Goal: Communication & Community: Answer question/provide support

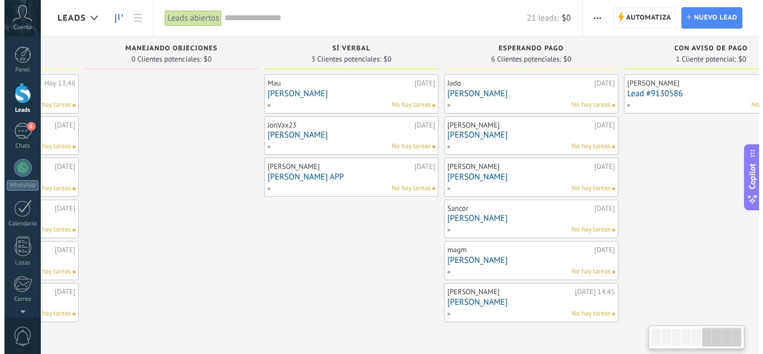
scroll to position [0, 934]
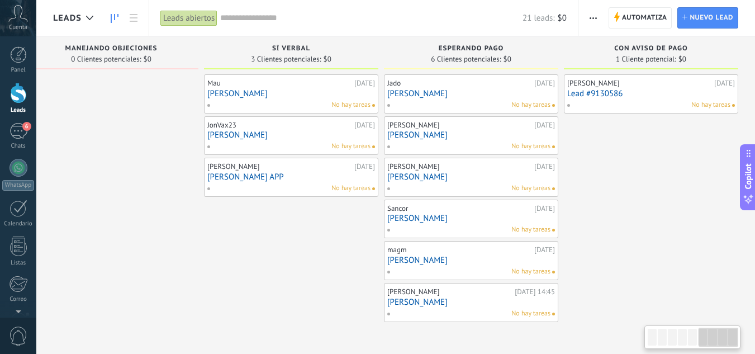
drag, startPoint x: 0, startPoint y: 0, endPoint x: 211, endPoint y: 308, distance: 373.5
click at [211, 308] on div "Mau [DATE] [PERSON_NAME] hay tareas JonVax23 [DATE] [PERSON_NAME] No hay tareas…" at bounding box center [291, 198] width 174 height 248
click at [478, 100] on div "No hay tareas" at bounding box center [469, 105] width 164 height 10
click at [453, 92] on link "[PERSON_NAME]" at bounding box center [471, 93] width 168 height 9
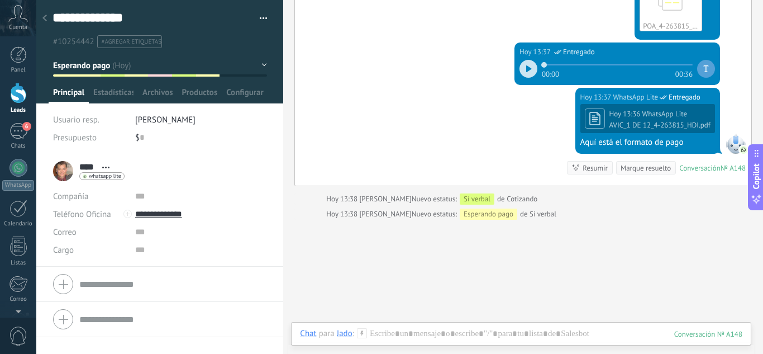
scroll to position [3184, 0]
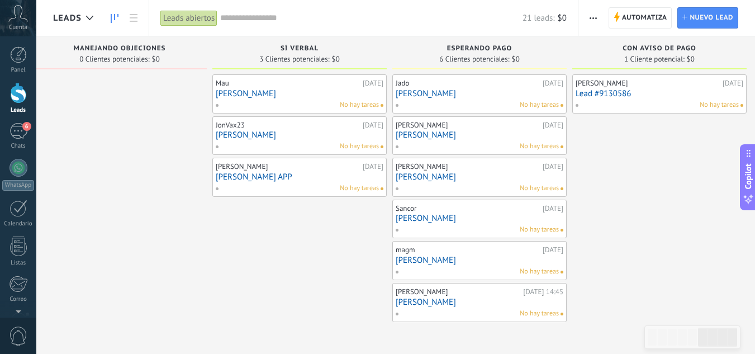
click at [472, 139] on link "[PERSON_NAME]" at bounding box center [480, 134] width 168 height 9
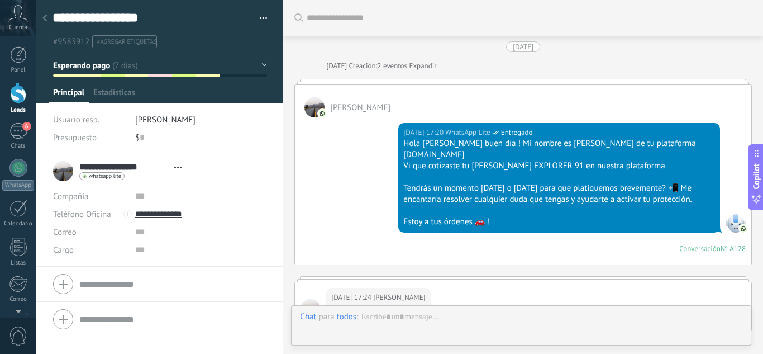
type textarea "**********"
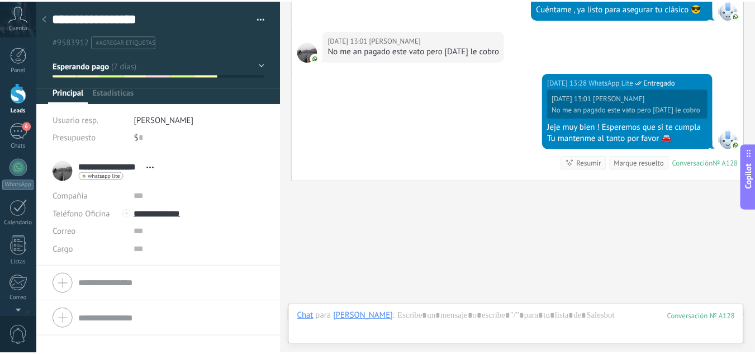
scroll to position [17, 0]
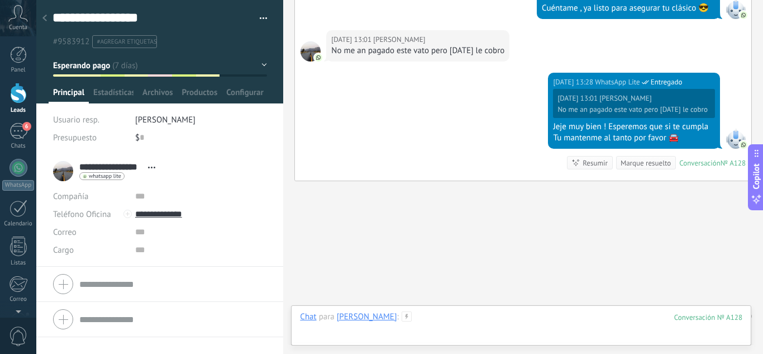
click at [434, 320] on div at bounding box center [521, 328] width 442 height 34
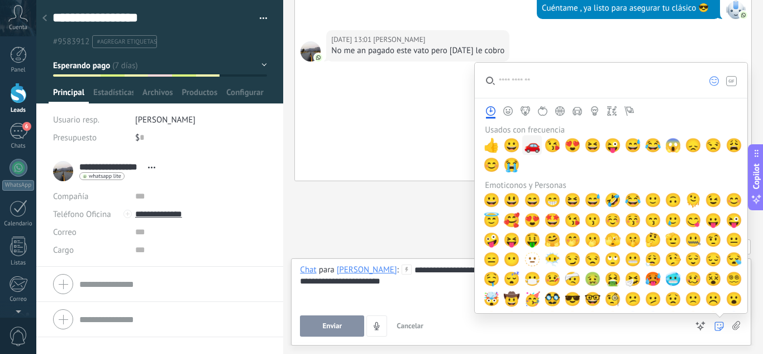
click at [531, 141] on span "🚗" at bounding box center [532, 145] width 17 height 16
click at [436, 284] on div "**********" at bounding box center [521, 285] width 442 height 42
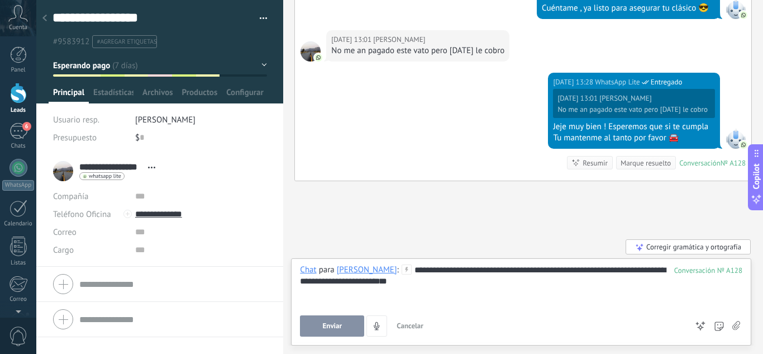
click at [312, 330] on button "Enviar" at bounding box center [332, 325] width 64 height 21
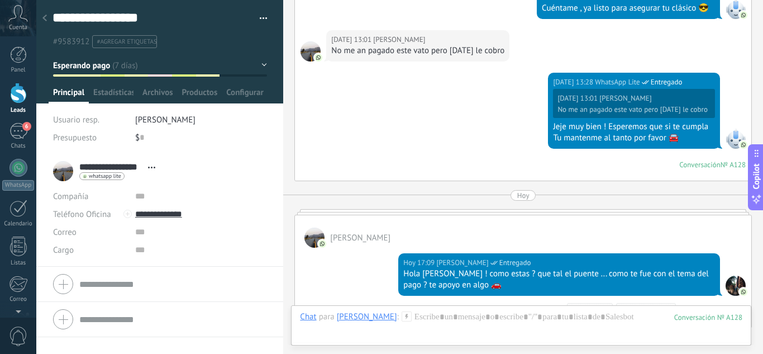
click at [21, 101] on div at bounding box center [18, 93] width 17 height 21
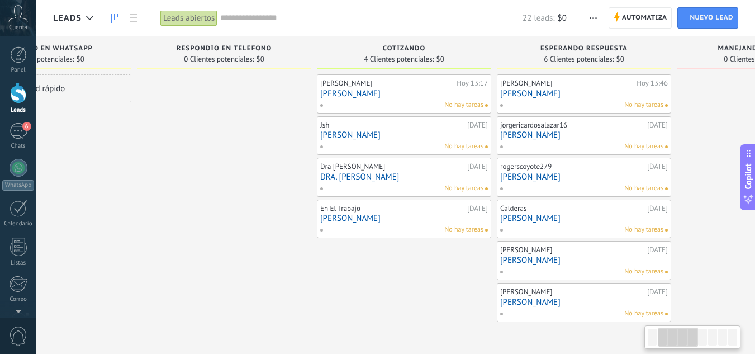
drag, startPoint x: 533, startPoint y: 268, endPoint x: 323, endPoint y: 268, distance: 209.5
click at [323, 268] on div "[PERSON_NAME][DATE] 13:17 [PERSON_NAME] No hay tareas Jsh [DATE] [PERSON_NAME] …" at bounding box center [404, 198] width 174 height 248
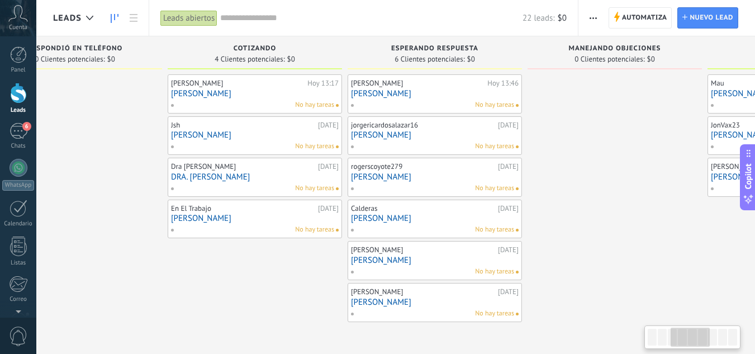
drag, startPoint x: 422, startPoint y: 289, endPoint x: 275, endPoint y: 297, distance: 147.2
click at [275, 297] on div "[PERSON_NAME][DATE] 13:17 [PERSON_NAME] No hay tareas Jsh [DATE] [PERSON_NAME] …" at bounding box center [255, 198] width 174 height 248
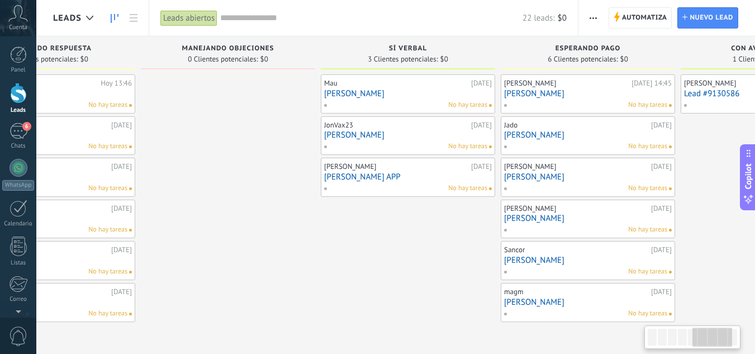
scroll to position [0, 819]
drag, startPoint x: 635, startPoint y: 271, endPoint x: 247, endPoint y: 267, distance: 387.8
click at [247, 267] on div at bounding box center [227, 198] width 174 height 248
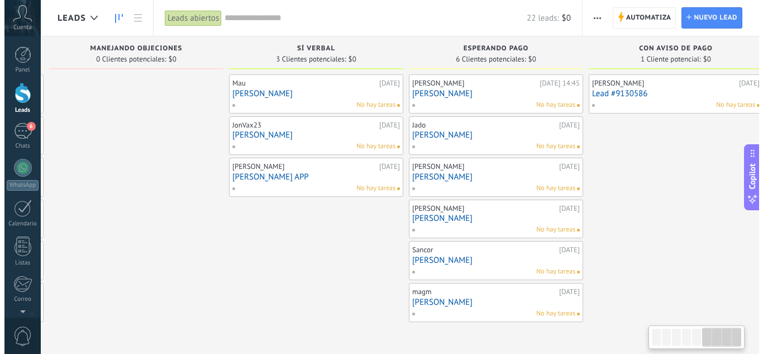
scroll to position [0, 924]
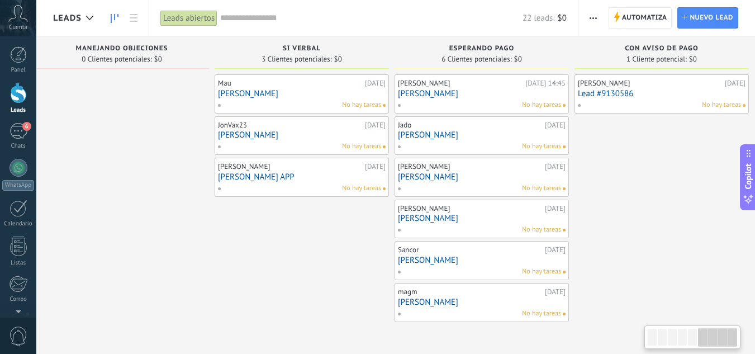
drag, startPoint x: 378, startPoint y: 284, endPoint x: 320, endPoint y: 284, distance: 57.5
click at [320, 284] on div "Mau [DATE] [PERSON_NAME] hay tareas JonVax23 [DATE] [PERSON_NAME] No hay tareas…" at bounding box center [302, 198] width 174 height 248
click at [493, 136] on link "[PERSON_NAME]" at bounding box center [482, 134] width 168 height 9
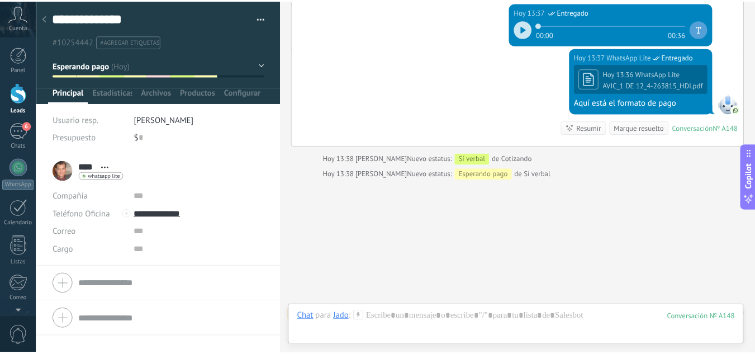
scroll to position [3184, 0]
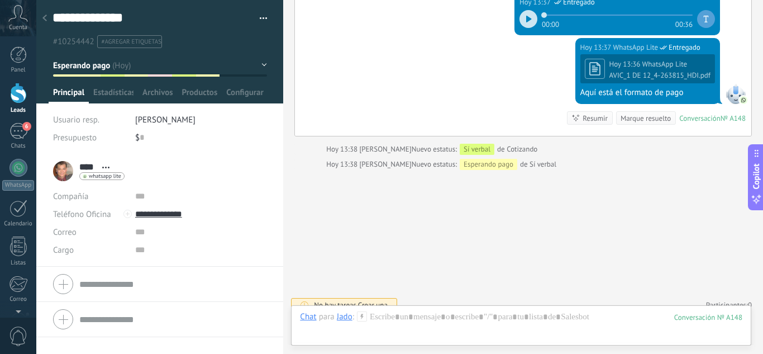
click at [23, 98] on div at bounding box center [18, 93] width 17 height 21
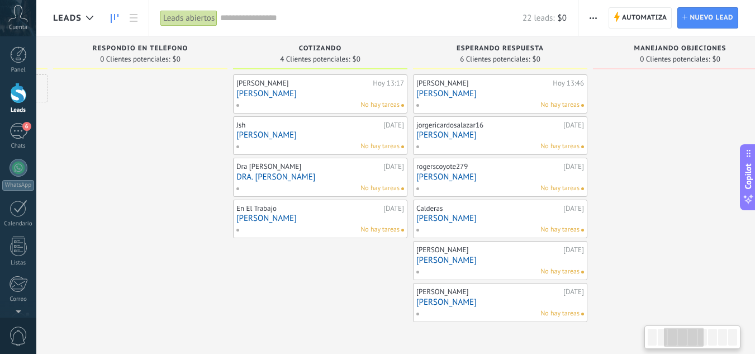
drag, startPoint x: 578, startPoint y: 300, endPoint x: 211, endPoint y: 283, distance: 367.5
click at [211, 283] on div at bounding box center [140, 198] width 174 height 248
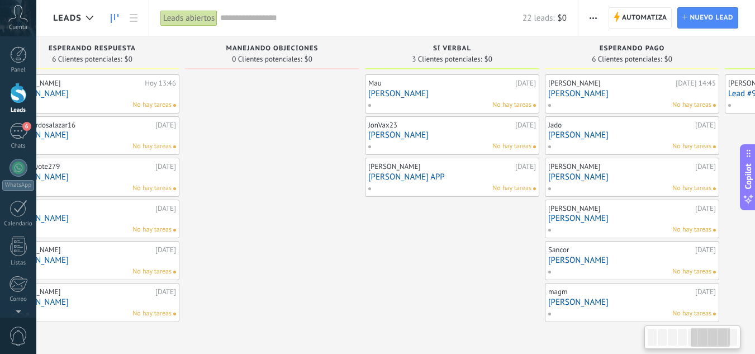
drag, startPoint x: 682, startPoint y: 218, endPoint x: 257, endPoint y: 240, distance: 425.2
click at [257, 240] on div at bounding box center [272, 198] width 174 height 248
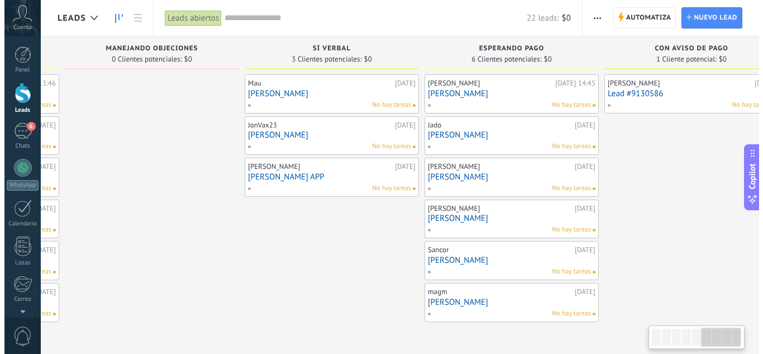
scroll to position [0, 934]
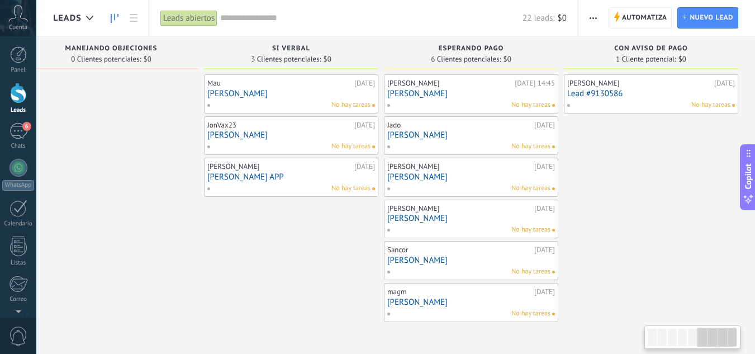
drag, startPoint x: 463, startPoint y: 269, endPoint x: 304, endPoint y: 269, distance: 158.7
click at [304, 269] on div "Mau [DATE] [PERSON_NAME] hay tareas JonVax23 [DATE] [PERSON_NAME] No hay tareas…" at bounding box center [291, 198] width 174 height 248
click at [455, 217] on link "[PERSON_NAME]" at bounding box center [471, 217] width 168 height 9
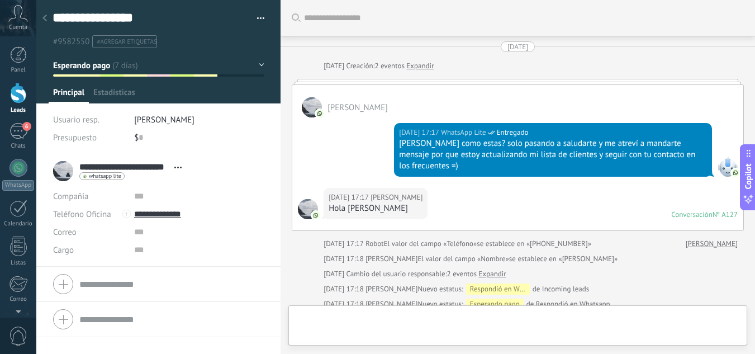
type textarea "**********"
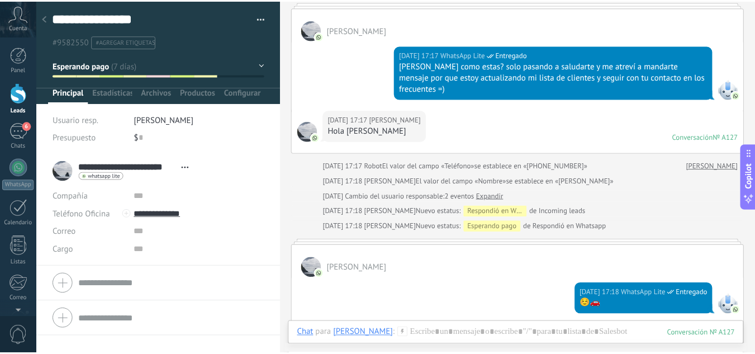
scroll to position [413, 0]
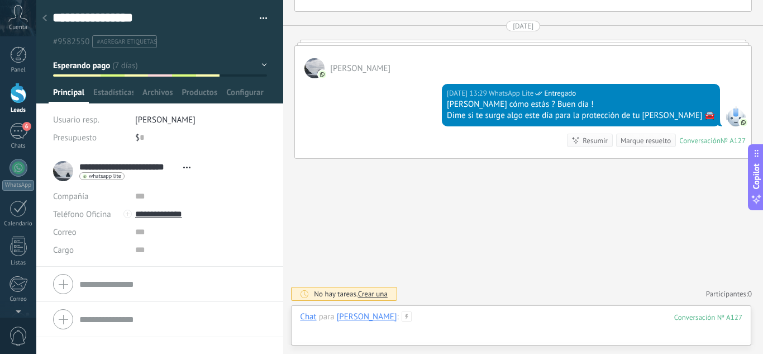
click at [488, 315] on div at bounding box center [521, 328] width 442 height 34
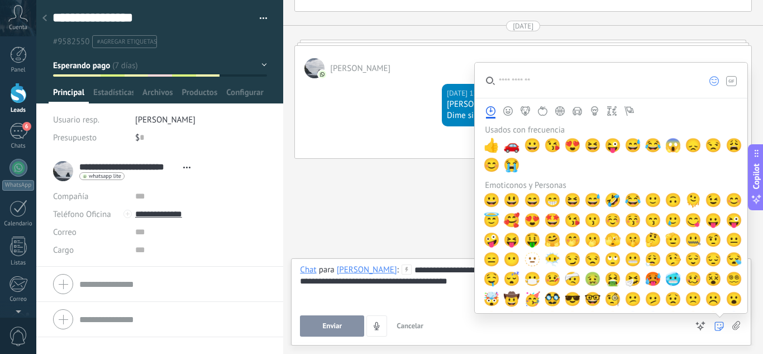
click at [719, 326] on icon at bounding box center [719, 325] width 9 height 9
click at [508, 142] on span "🚗" at bounding box center [511, 145] width 17 height 16
click at [454, 307] on div "**********" at bounding box center [521, 300] width 442 height 72
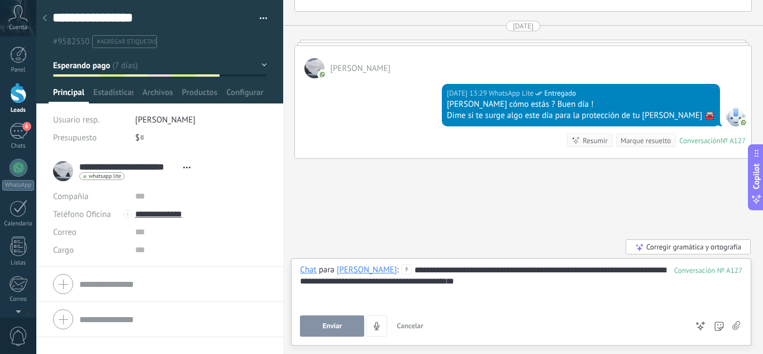
click at [349, 322] on button "Enviar" at bounding box center [332, 325] width 64 height 21
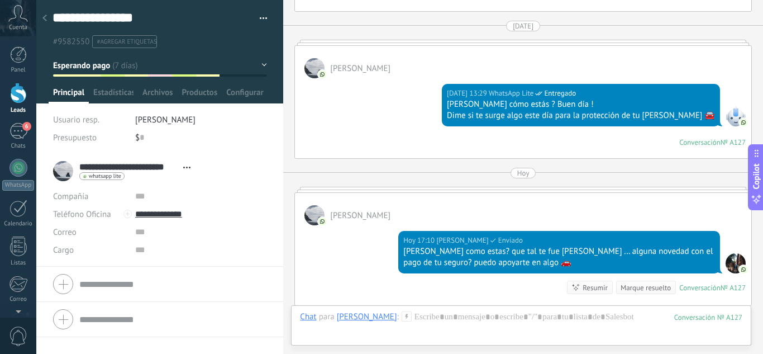
click at [14, 98] on div at bounding box center [18, 93] width 17 height 21
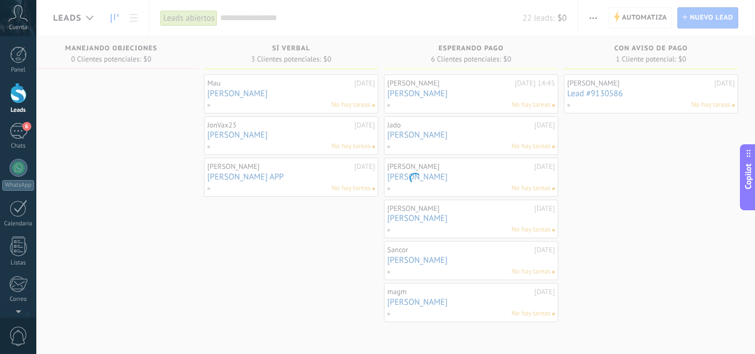
scroll to position [0, 926]
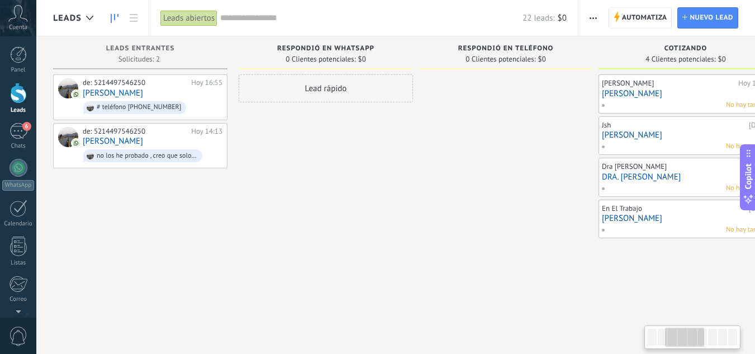
drag, startPoint x: 552, startPoint y: 287, endPoint x: 212, endPoint y: 297, distance: 340.4
click at [418, 287] on div at bounding box center [505, 198] width 174 height 248
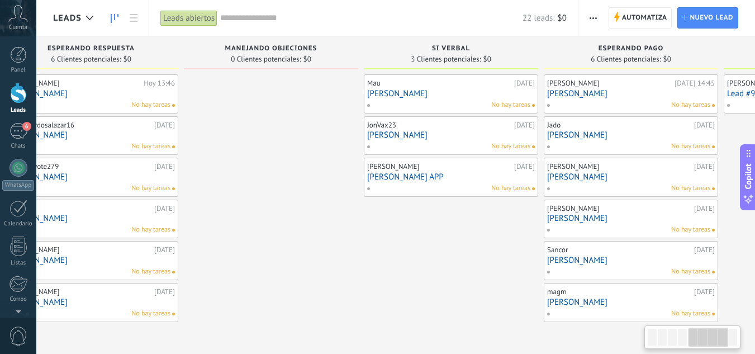
drag, startPoint x: 656, startPoint y: 254, endPoint x: 240, endPoint y: 269, distance: 416.5
click at [240, 269] on div at bounding box center [271, 198] width 174 height 248
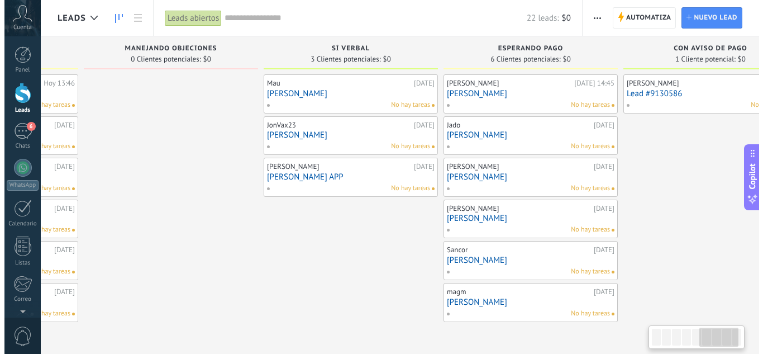
scroll to position [0, 934]
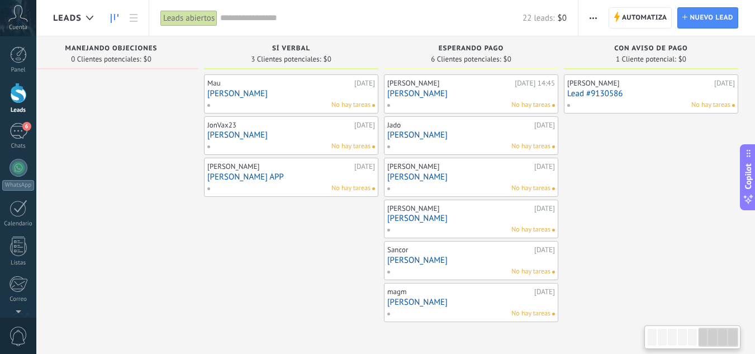
drag, startPoint x: 476, startPoint y: 270, endPoint x: 277, endPoint y: 265, distance: 199.5
click at [277, 265] on div "Mau [DATE] [PERSON_NAME] hay tareas JonVax23 [DATE] [PERSON_NAME] No hay tareas…" at bounding box center [291, 198] width 174 height 248
click at [460, 261] on link "[PERSON_NAME]" at bounding box center [471, 259] width 168 height 9
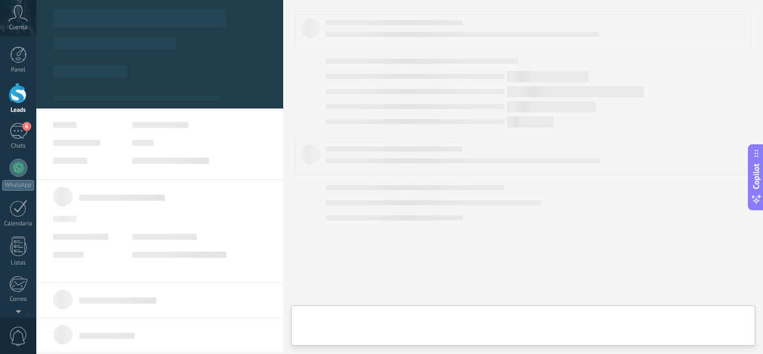
type textarea "**********"
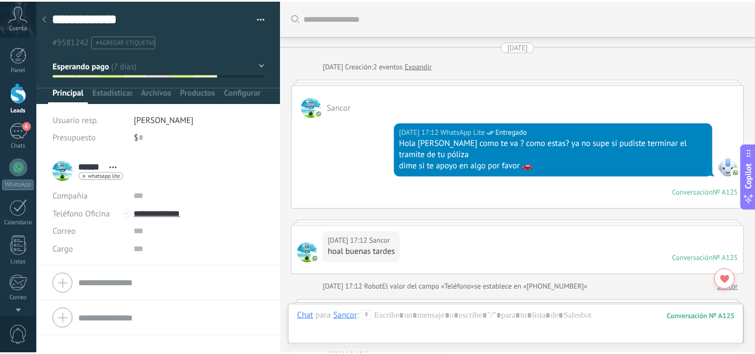
scroll to position [836, 0]
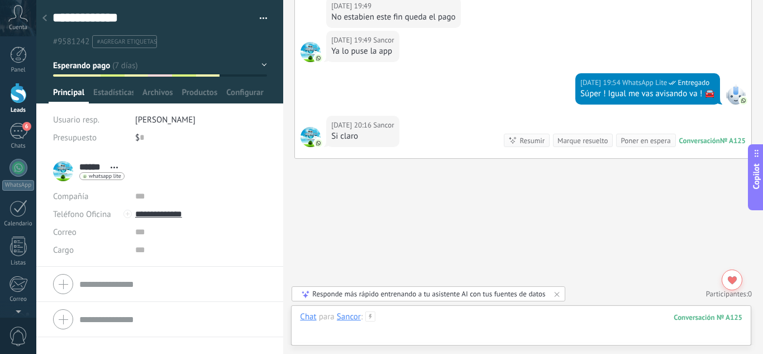
click at [466, 334] on div at bounding box center [521, 328] width 442 height 34
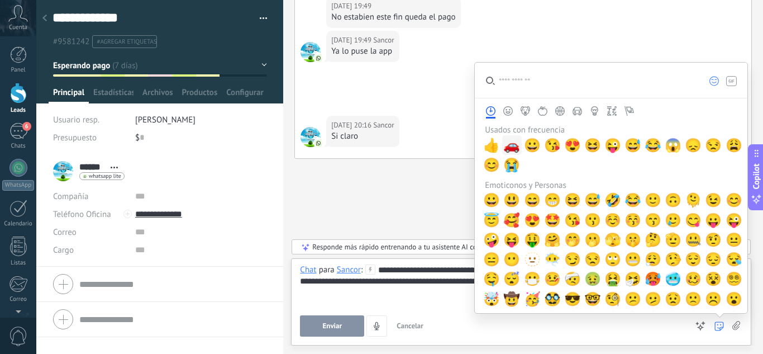
click at [511, 149] on span "🚗" at bounding box center [511, 145] width 17 height 16
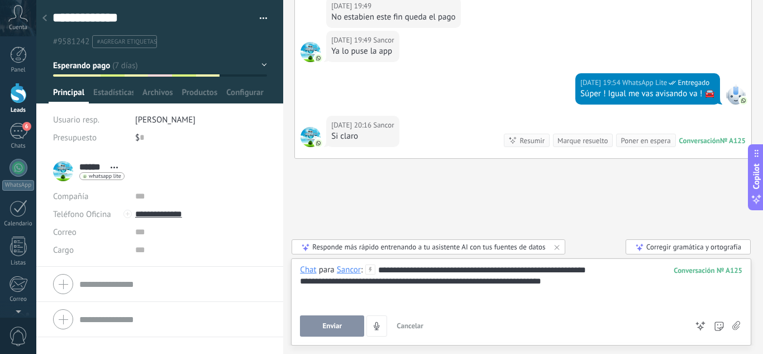
click at [324, 327] on span "Enviar" at bounding box center [333, 326] width 20 height 8
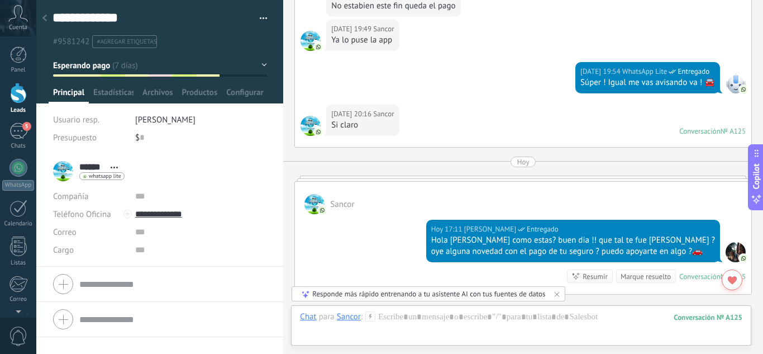
click at [16, 99] on div at bounding box center [18, 93] width 17 height 21
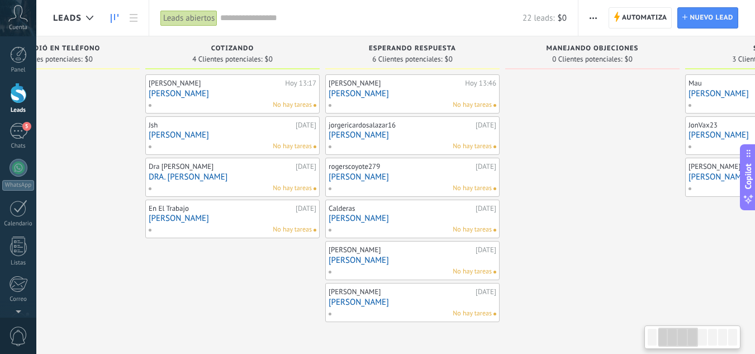
drag, startPoint x: 664, startPoint y: 268, endPoint x: 216, endPoint y: 291, distance: 448.7
click at [211, 291] on div "[PERSON_NAME][DATE] 13:17 [PERSON_NAME] No hay tareas Jsh [DATE] [PERSON_NAME] …" at bounding box center [232, 198] width 174 height 248
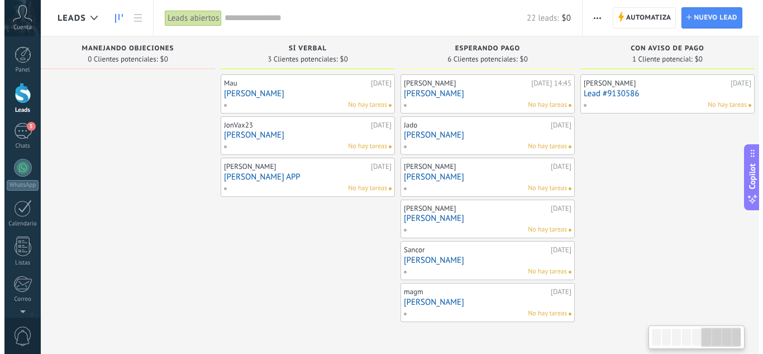
scroll to position [0, 934]
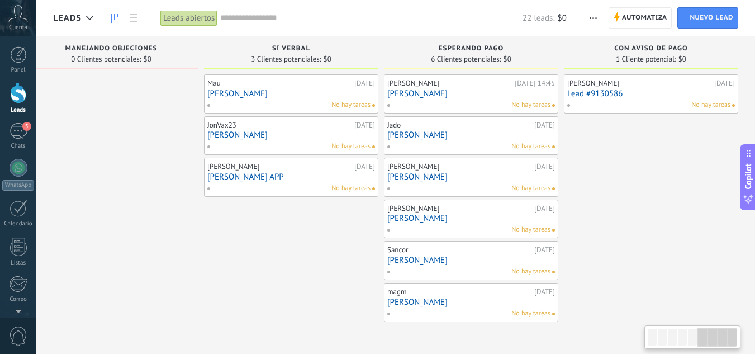
drag, startPoint x: 565, startPoint y: 267, endPoint x: 146, endPoint y: 289, distance: 420.2
click at [146, 289] on div at bounding box center [111, 198] width 174 height 248
click at [461, 262] on link "[PERSON_NAME]" at bounding box center [471, 259] width 168 height 9
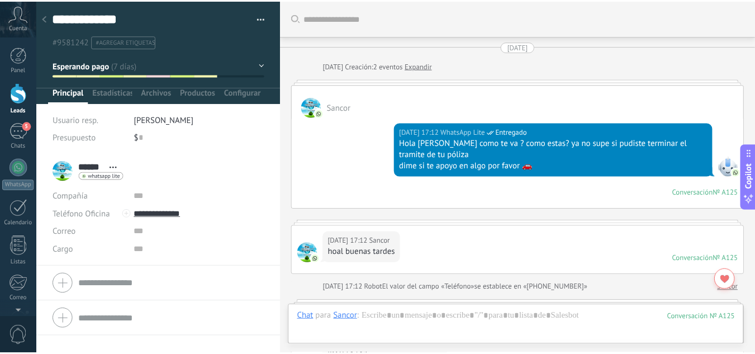
scroll to position [983, 0]
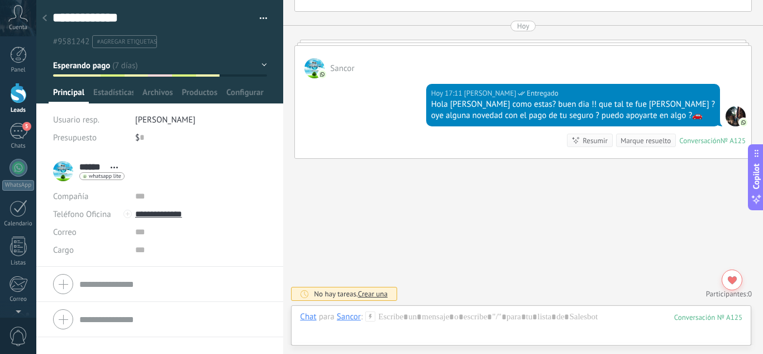
click at [8, 102] on link "Leads" at bounding box center [18, 98] width 36 height 31
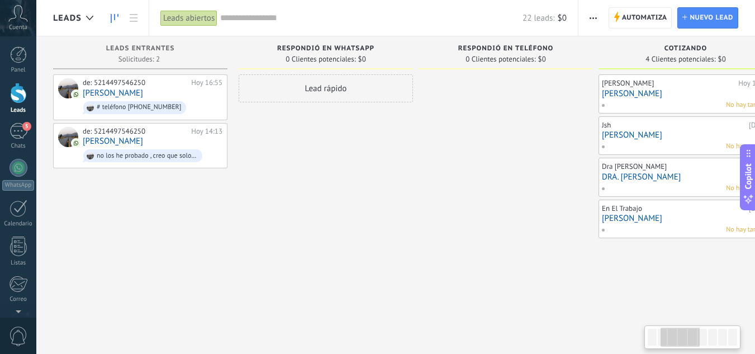
scroll to position [0, 275]
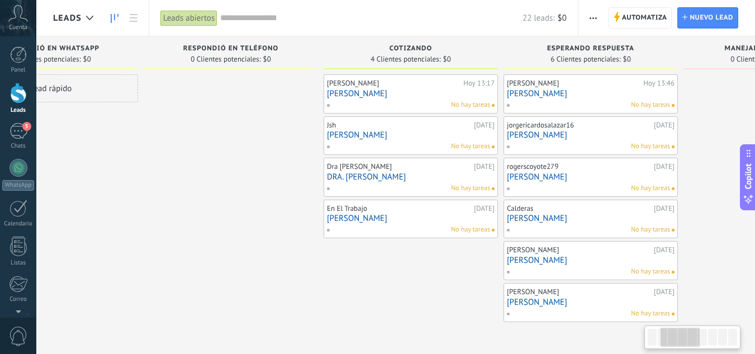
drag, startPoint x: 630, startPoint y: 250, endPoint x: 355, endPoint y: 260, distance: 275.0
click at [355, 260] on div "[PERSON_NAME][DATE] 13:17 [PERSON_NAME] No hay tareas Jsh [DATE] [PERSON_NAME] …" at bounding box center [410, 198] width 174 height 248
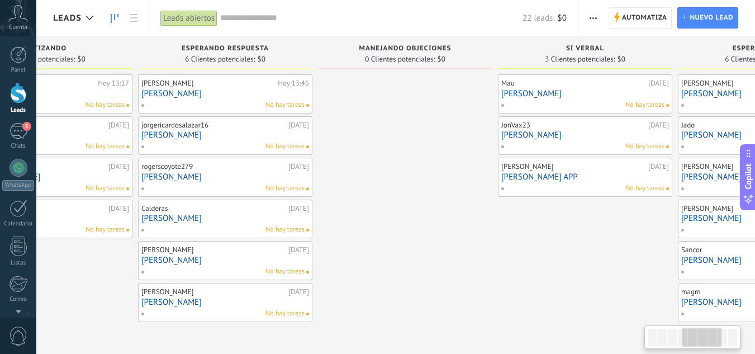
drag, startPoint x: 700, startPoint y: 206, endPoint x: 335, endPoint y: 244, distance: 367.4
click at [335, 244] on div at bounding box center [405, 198] width 174 height 248
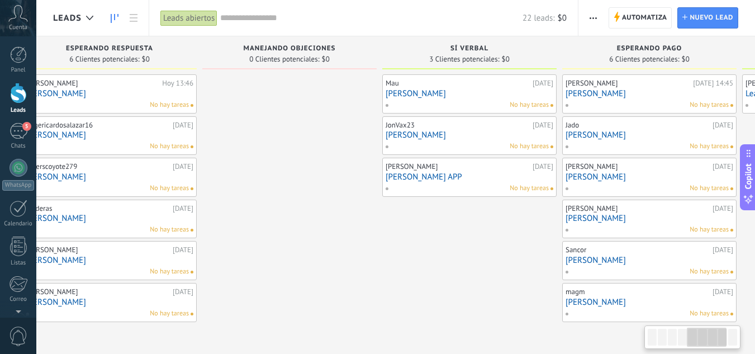
drag, startPoint x: 537, startPoint y: 277, endPoint x: 336, endPoint y: 277, distance: 200.6
click at [382, 277] on div "Mau [DATE] [PERSON_NAME] hay tareas JonVax23 [DATE] [PERSON_NAME] No hay tareas…" at bounding box center [469, 198] width 174 height 248
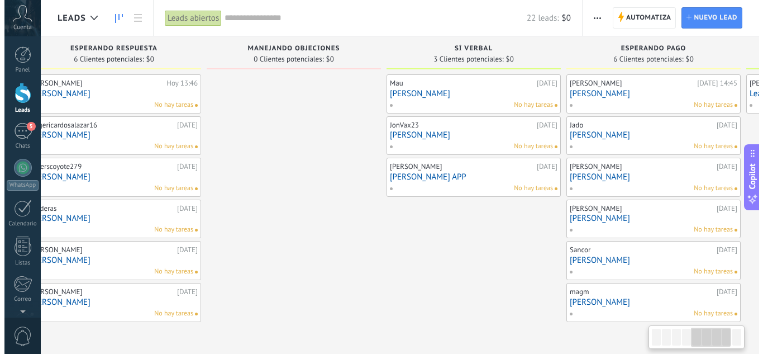
scroll to position [0, 841]
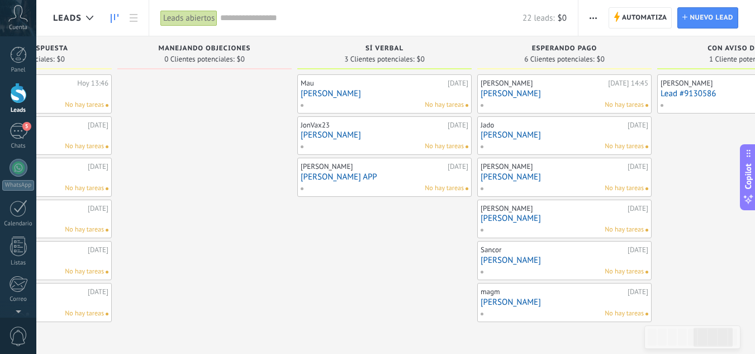
click at [549, 302] on link "[PERSON_NAME]" at bounding box center [564, 301] width 168 height 9
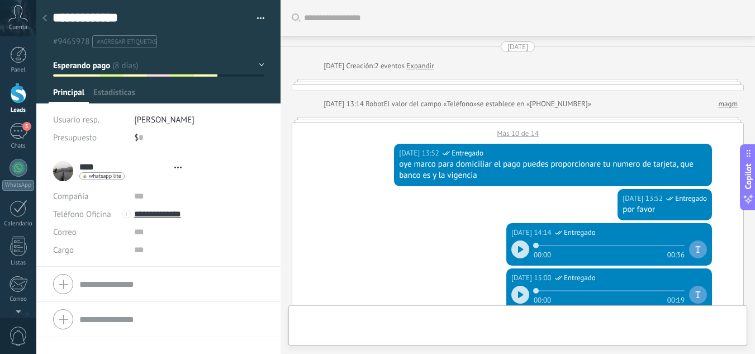
type textarea "**********"
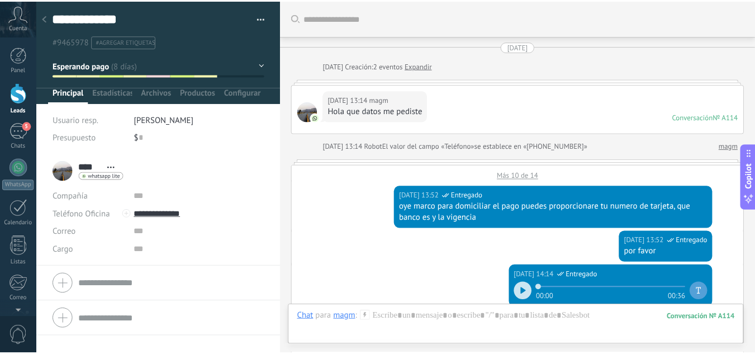
scroll to position [1074, 0]
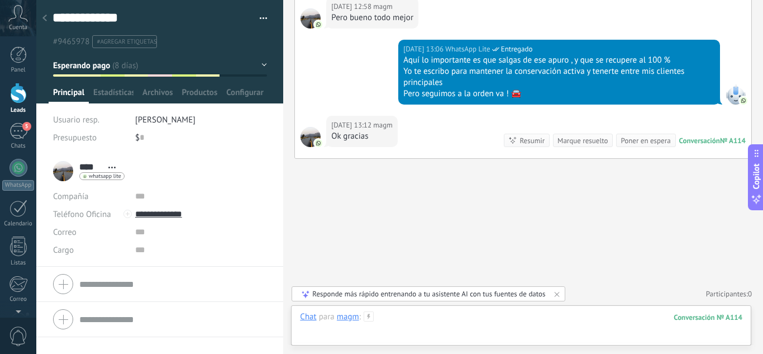
click at [451, 319] on div at bounding box center [521, 328] width 442 height 34
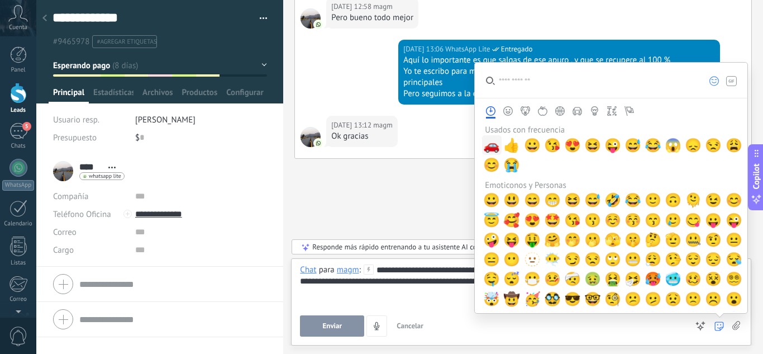
click at [487, 141] on span "🚗" at bounding box center [491, 145] width 17 height 16
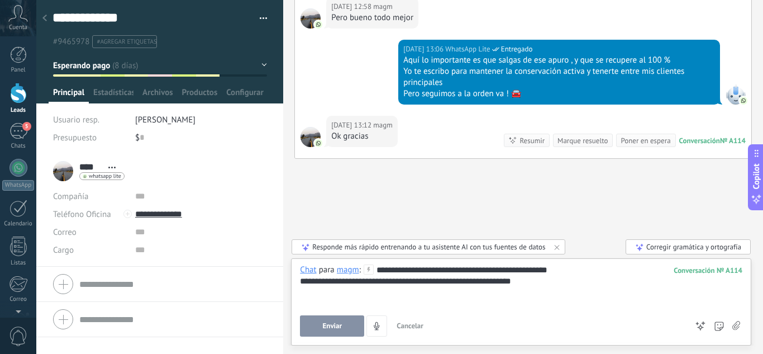
click at [459, 314] on div "**********" at bounding box center [521, 300] width 442 height 72
click at [334, 323] on span "Enviar" at bounding box center [333, 326] width 20 height 8
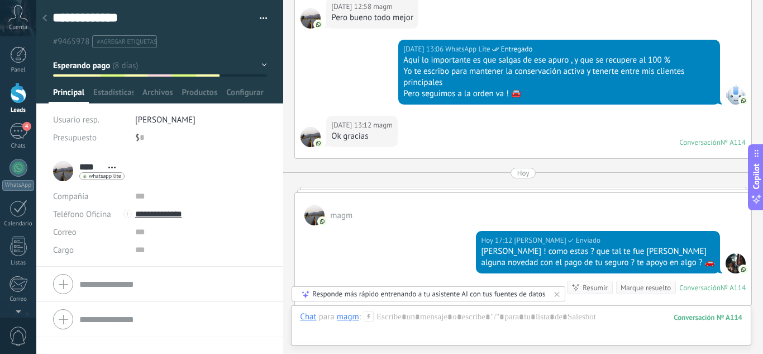
click at [20, 89] on div at bounding box center [18, 93] width 17 height 21
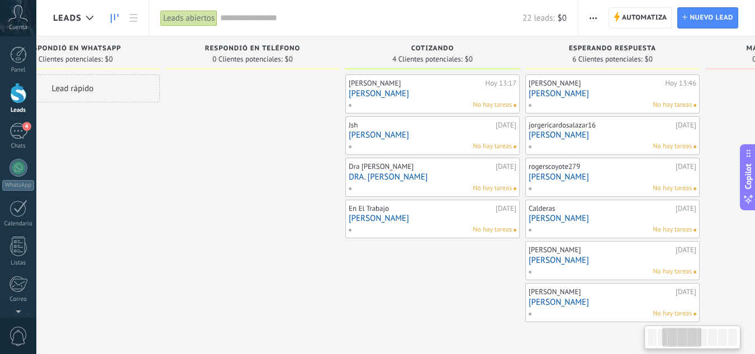
scroll to position [0, 274]
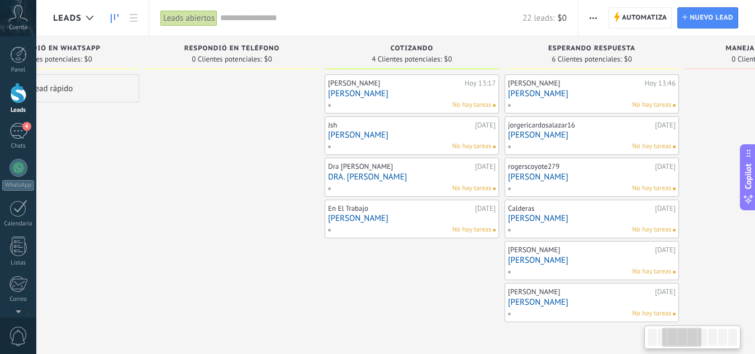
drag, startPoint x: 495, startPoint y: 286, endPoint x: 290, endPoint y: 283, distance: 205.1
click at [221, 280] on div at bounding box center [232, 198] width 174 height 248
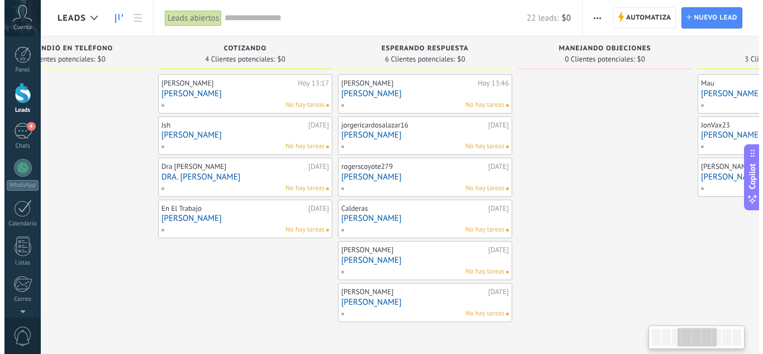
scroll to position [0, 479]
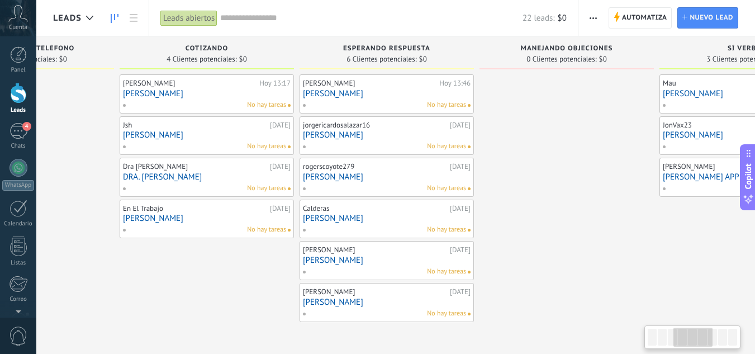
drag, startPoint x: 309, startPoint y: 280, endPoint x: 226, endPoint y: 274, distance: 82.9
click at [226, 274] on div "[PERSON_NAME][DATE] 13:17 [PERSON_NAME] No hay tareas Jsh [DATE] [PERSON_NAME] …" at bounding box center [207, 198] width 174 height 248
click at [373, 304] on link "[PERSON_NAME]" at bounding box center [387, 301] width 168 height 9
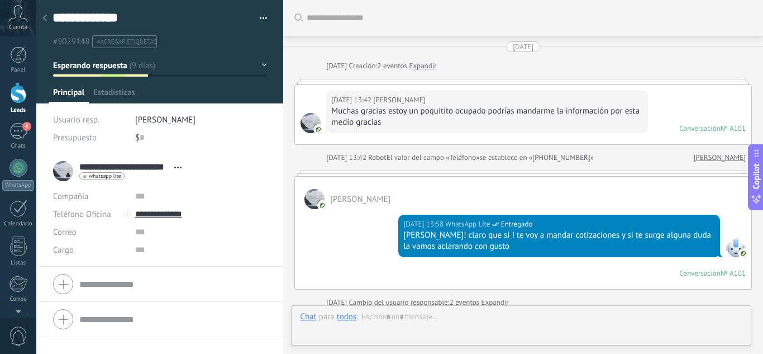
type textarea "**********"
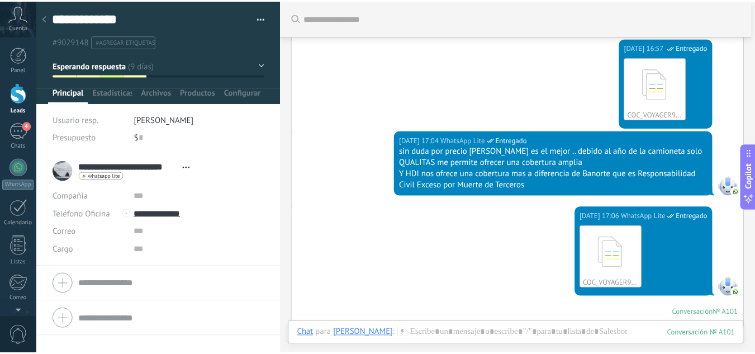
scroll to position [1129, 0]
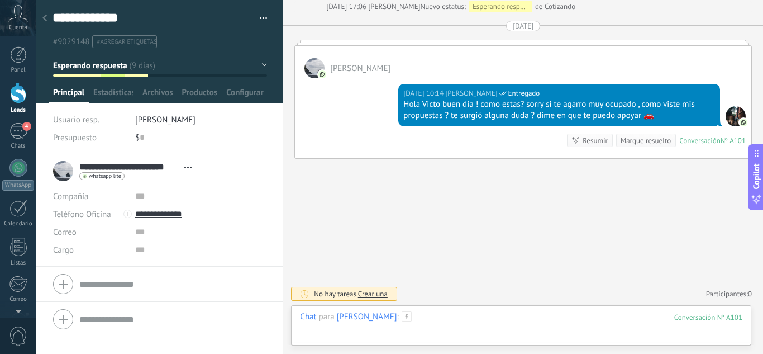
click at [499, 330] on div at bounding box center [521, 328] width 442 height 34
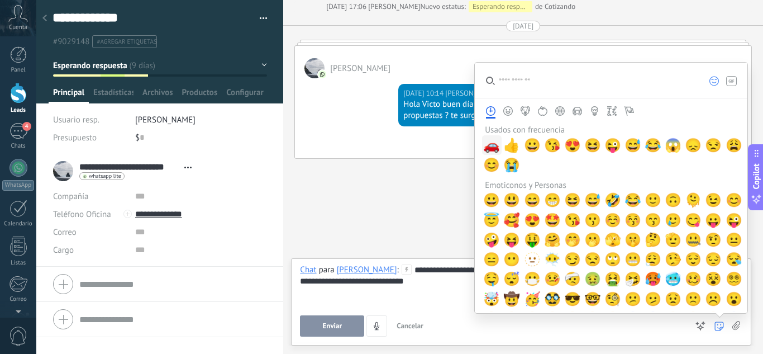
click at [491, 142] on span "🚗" at bounding box center [491, 145] width 17 height 16
click at [468, 325] on div "Enviar Cancelar Rastrear clics en links ? Reducir links largos y rastrear clics…" at bounding box center [493, 325] width 387 height 21
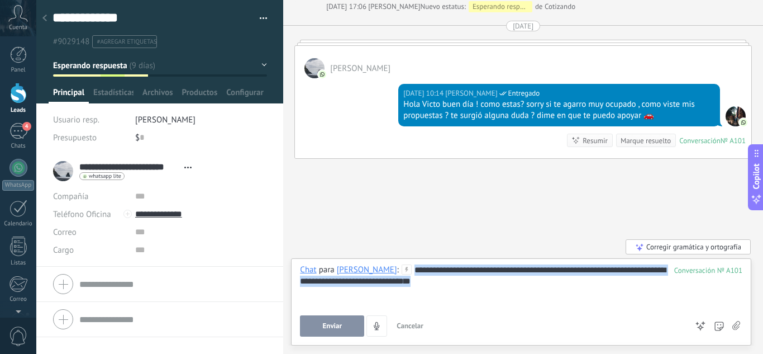
drag, startPoint x: 448, startPoint y: 273, endPoint x: 486, endPoint y: 287, distance: 40.5
click at [486, 287] on div "**********" at bounding box center [521, 285] width 442 height 42
copy div "**********"
click at [311, 324] on button "Enviar" at bounding box center [332, 325] width 64 height 21
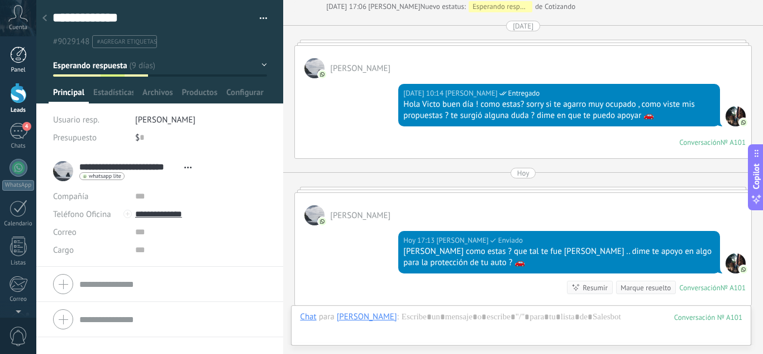
click at [20, 55] on div at bounding box center [18, 54] width 17 height 17
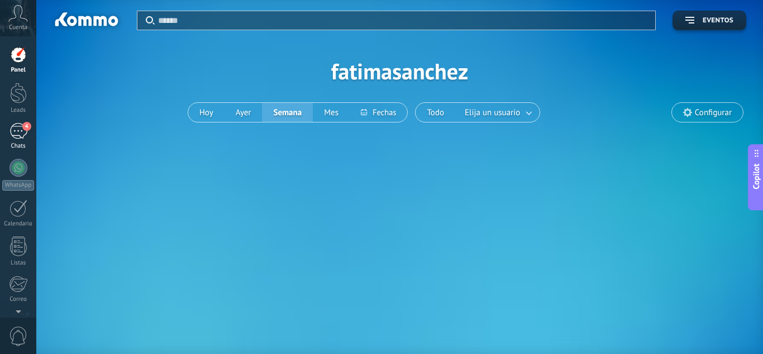
click at [22, 131] on div "4" at bounding box center [18, 131] width 18 height 16
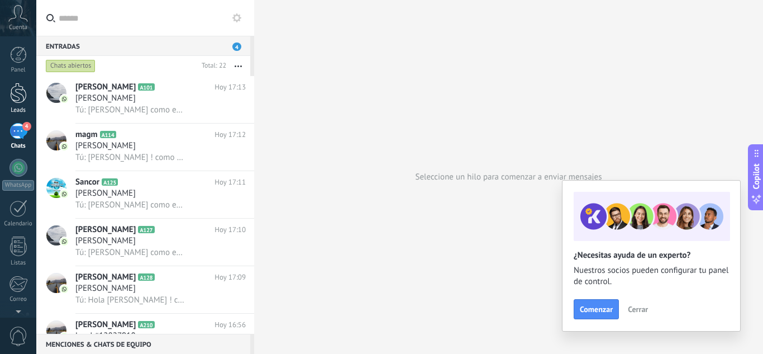
click at [23, 84] on div at bounding box center [18, 93] width 17 height 21
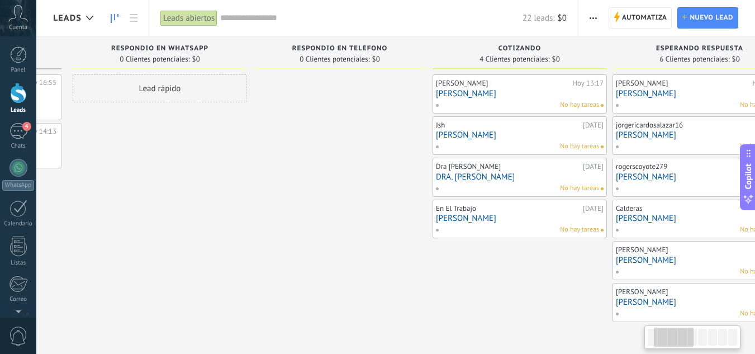
drag, startPoint x: 454, startPoint y: 293, endPoint x: 285, endPoint y: 275, distance: 169.7
click at [285, 275] on div at bounding box center [340, 198] width 174 height 248
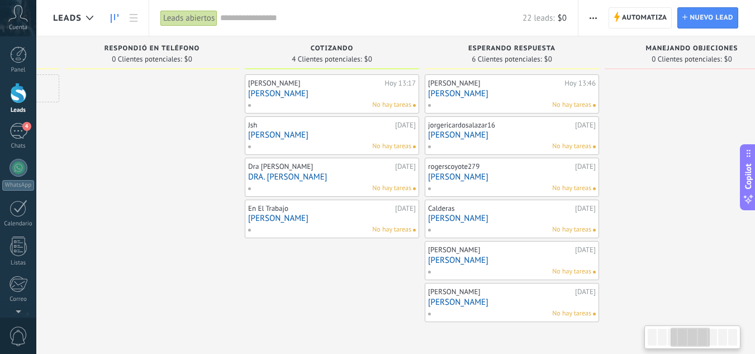
scroll to position [0, 430]
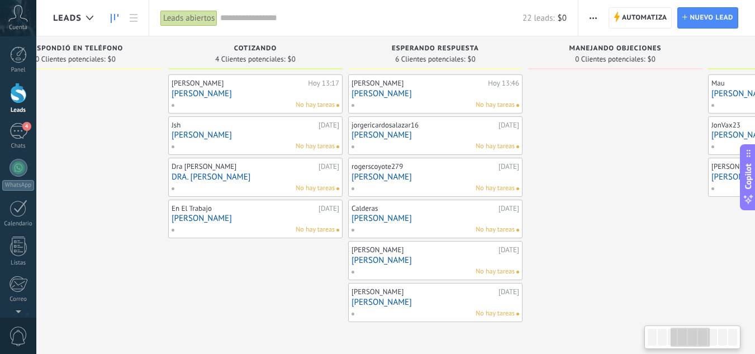
drag, startPoint x: 459, startPoint y: 283, endPoint x: 198, endPoint y: 283, distance: 261.5
click at [198, 283] on div "[PERSON_NAME][DATE] 13:17 [PERSON_NAME] No hay tareas Jsh [DATE] [PERSON_NAME] …" at bounding box center [255, 198] width 174 height 248
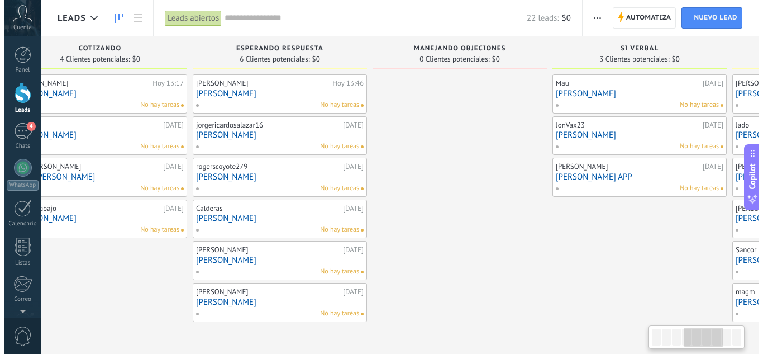
scroll to position [0, 586]
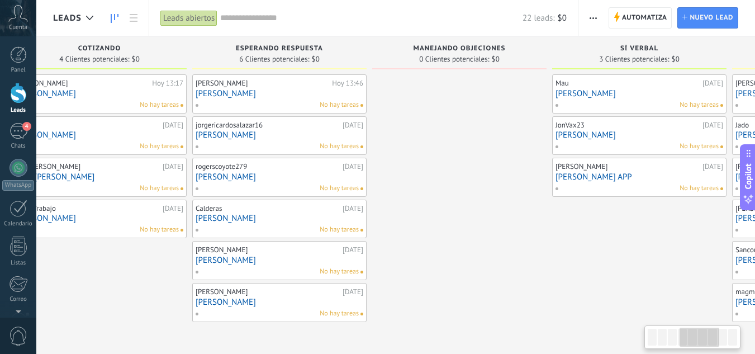
drag, startPoint x: 622, startPoint y: 233, endPoint x: 466, endPoint y: 231, distance: 155.9
click at [466, 231] on div at bounding box center [459, 198] width 174 height 248
click at [284, 263] on link "[PERSON_NAME]" at bounding box center [280, 259] width 168 height 9
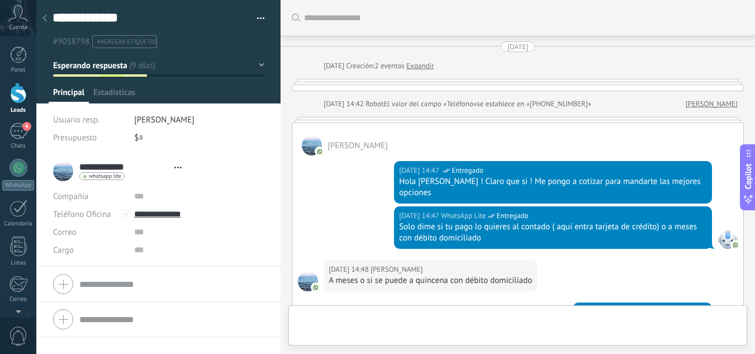
type textarea "**********"
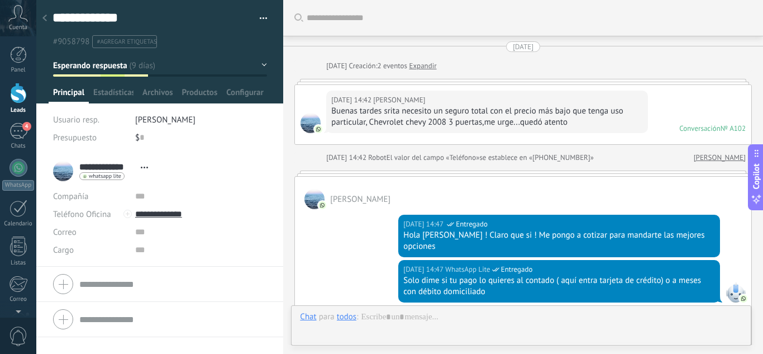
scroll to position [1262, 0]
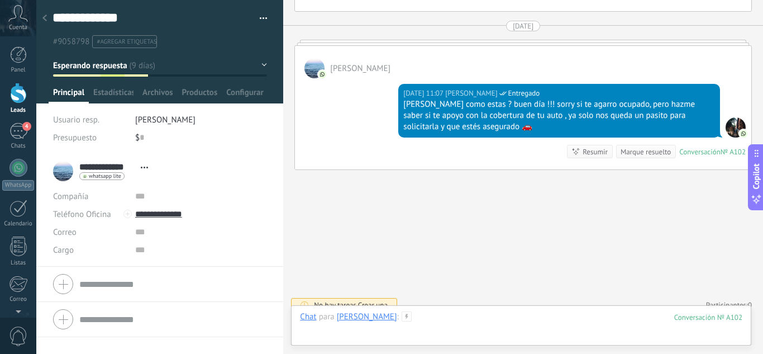
click at [449, 316] on div at bounding box center [521, 328] width 442 height 34
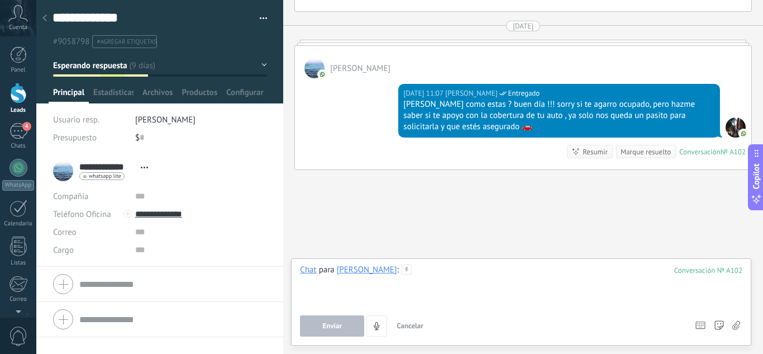
paste div
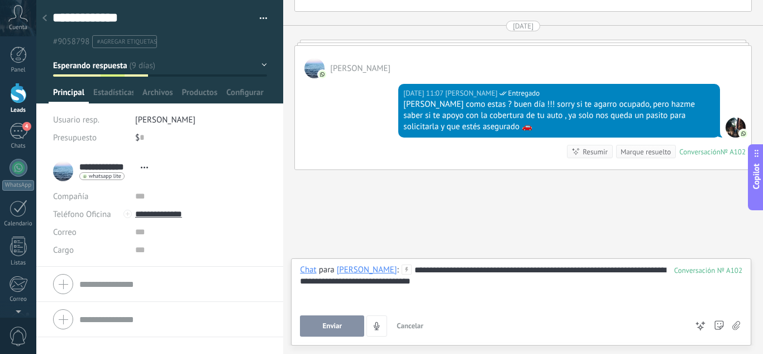
click at [444, 273] on div "**********" at bounding box center [521, 285] width 442 height 42
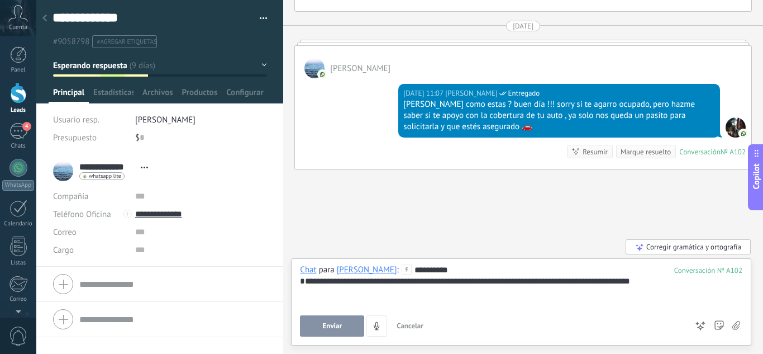
click at [13, 96] on div at bounding box center [18, 93] width 17 height 21
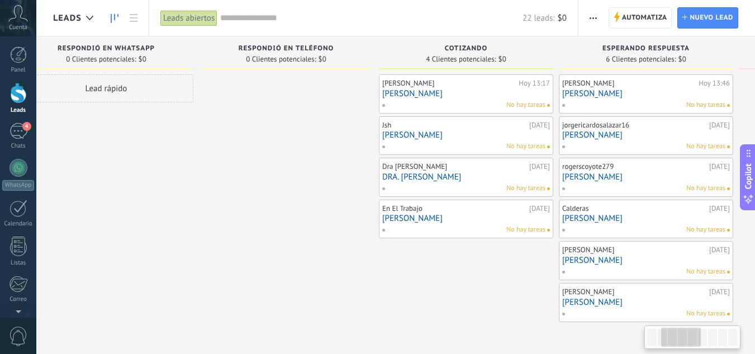
drag, startPoint x: 596, startPoint y: 282, endPoint x: 373, endPoint y: 294, distance: 223.2
click at [317, 288] on div "Respondió en Teléfono 0 Clientes potenciales: $0" at bounding box center [289, 179] width 180 height 286
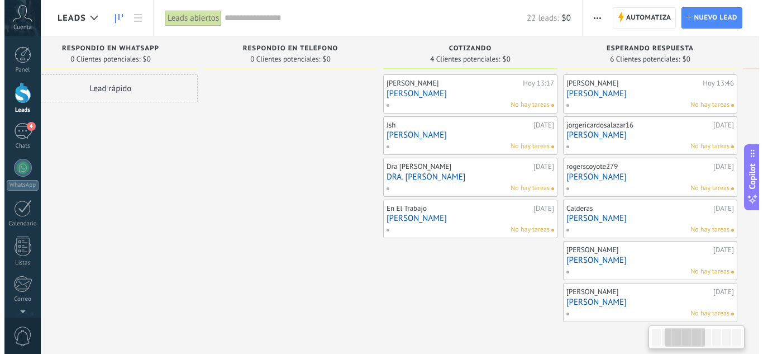
scroll to position [0, 278]
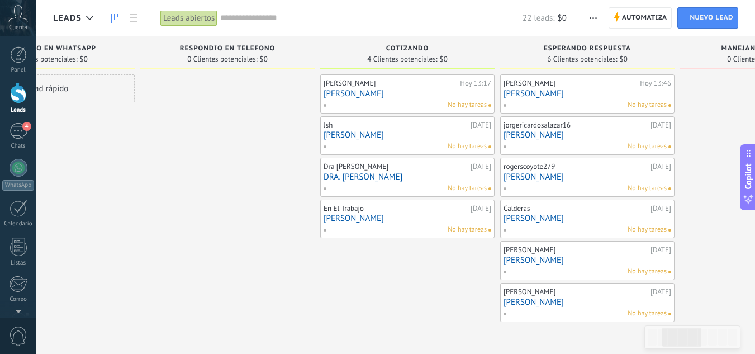
click at [578, 221] on link "[PERSON_NAME]" at bounding box center [587, 217] width 168 height 9
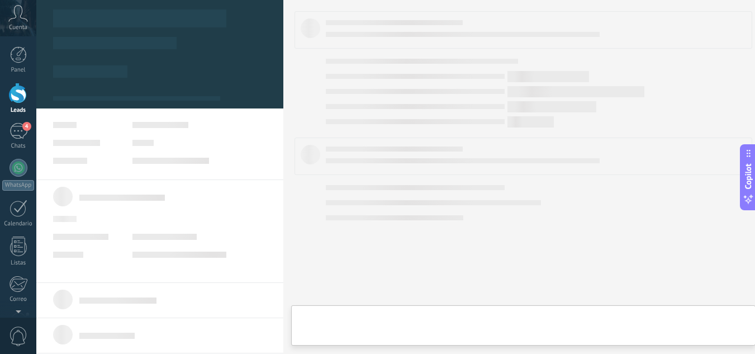
type textarea "**********"
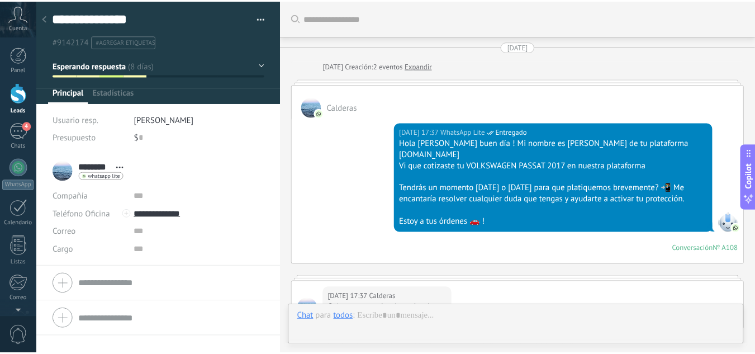
scroll to position [2051, 0]
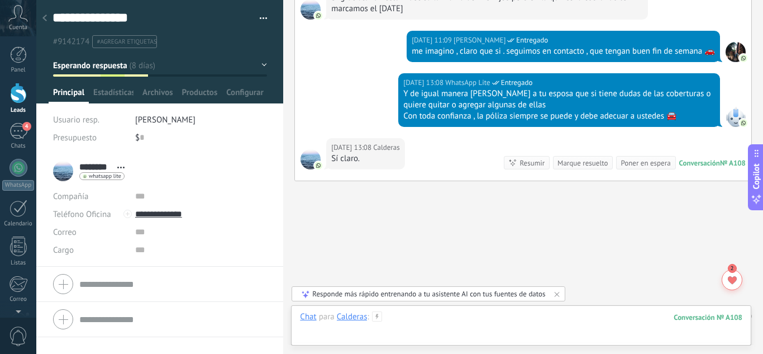
click at [458, 332] on div at bounding box center [521, 328] width 442 height 34
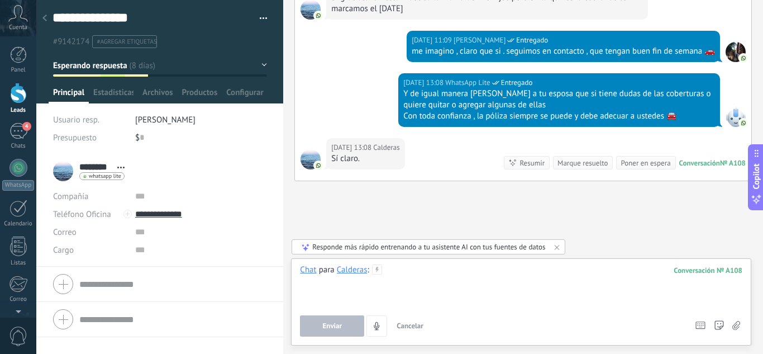
paste div
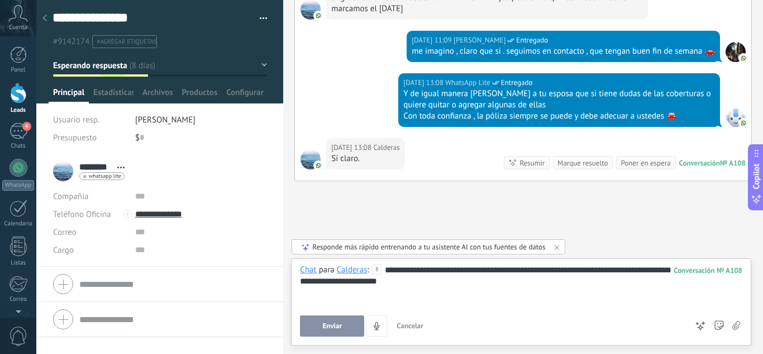
click at [421, 268] on div "**********" at bounding box center [521, 285] width 442 height 42
click at [468, 274] on div "**********" at bounding box center [521, 285] width 442 height 42
click at [333, 321] on button "Enviar" at bounding box center [332, 325] width 64 height 21
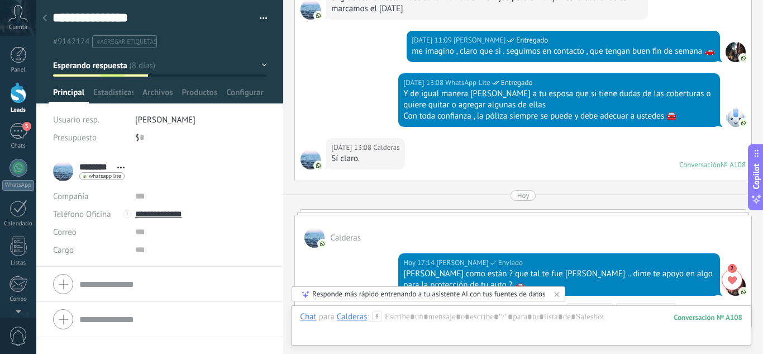
click at [20, 105] on link "Leads" at bounding box center [18, 98] width 36 height 31
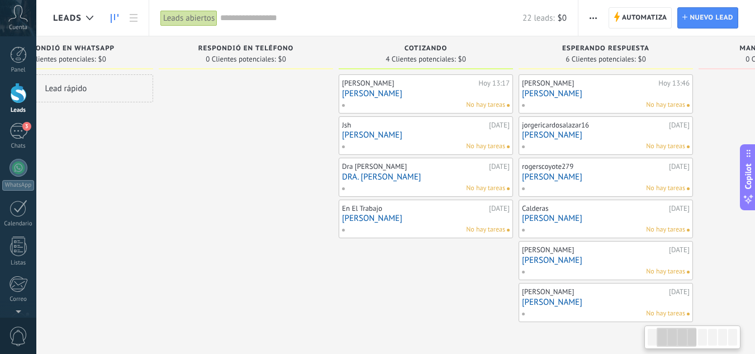
drag, startPoint x: 524, startPoint y: 267, endPoint x: 188, endPoint y: 272, distance: 335.3
click at [189, 272] on div at bounding box center [246, 198] width 174 height 248
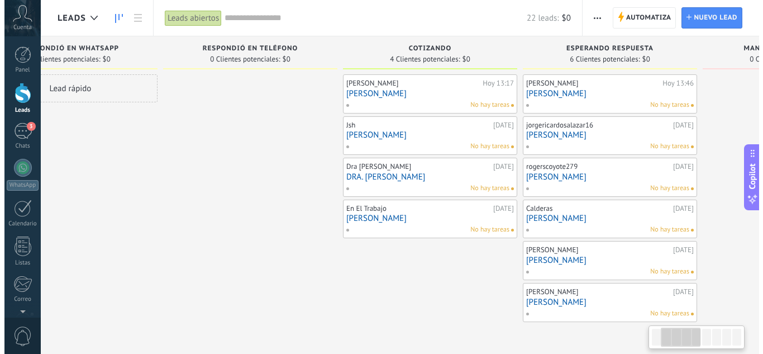
scroll to position [0, 335]
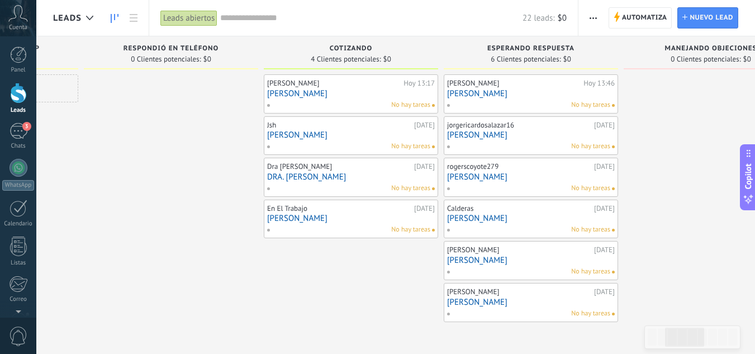
click at [519, 177] on link "[PERSON_NAME]" at bounding box center [531, 176] width 168 height 9
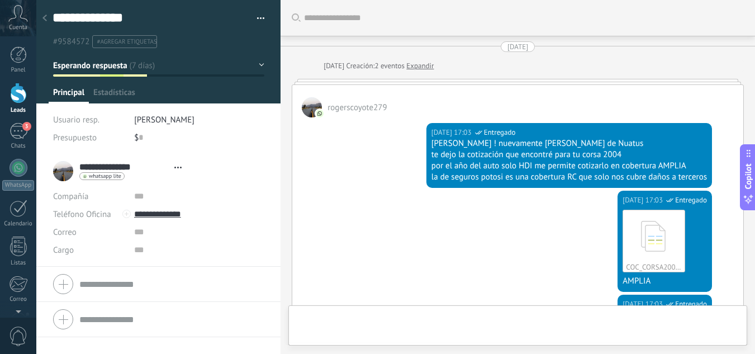
type textarea "**********"
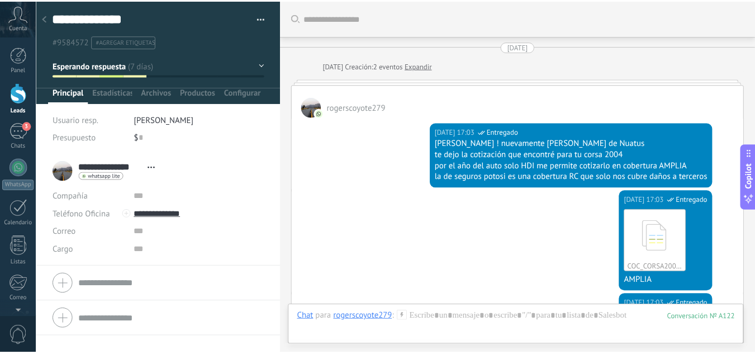
scroll to position [756, 0]
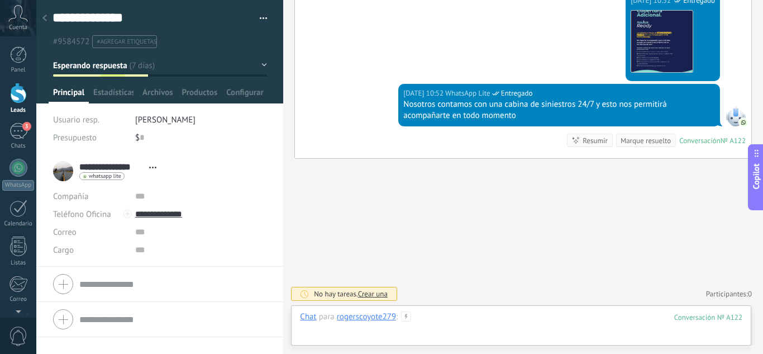
click at [430, 324] on div at bounding box center [521, 328] width 442 height 34
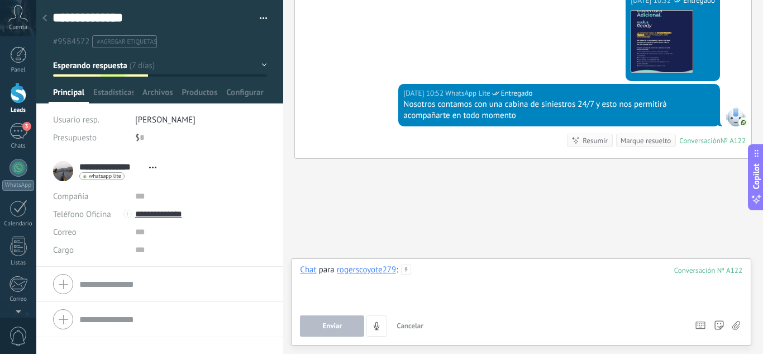
paste div
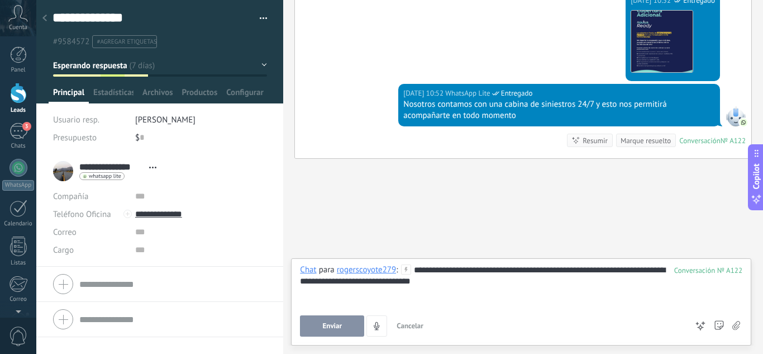
click at [452, 272] on div "**********" at bounding box center [521, 285] width 442 height 42
click at [323, 322] on span "Enviar" at bounding box center [333, 326] width 20 height 8
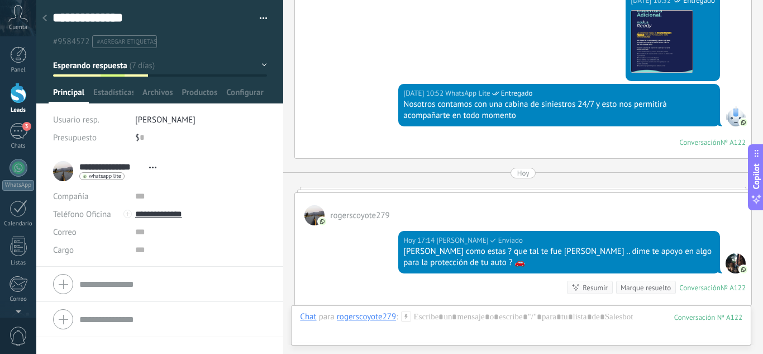
click at [15, 93] on div at bounding box center [18, 93] width 17 height 21
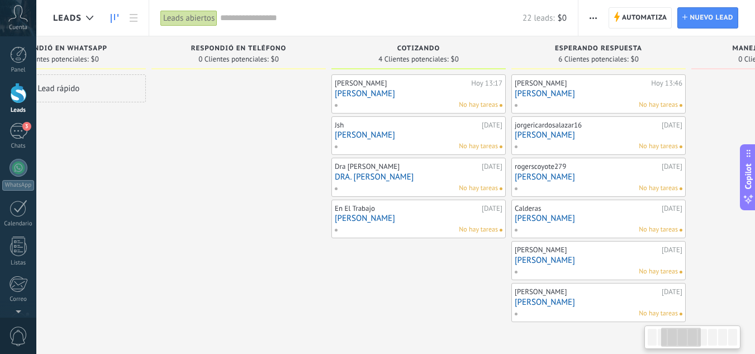
drag, startPoint x: 326, startPoint y: 284, endPoint x: 199, endPoint y: 286, distance: 127.4
click at [199, 286] on div at bounding box center [238, 198] width 174 height 248
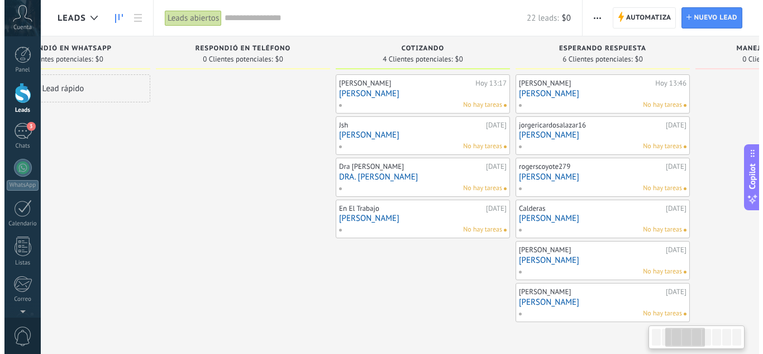
scroll to position [0, 352]
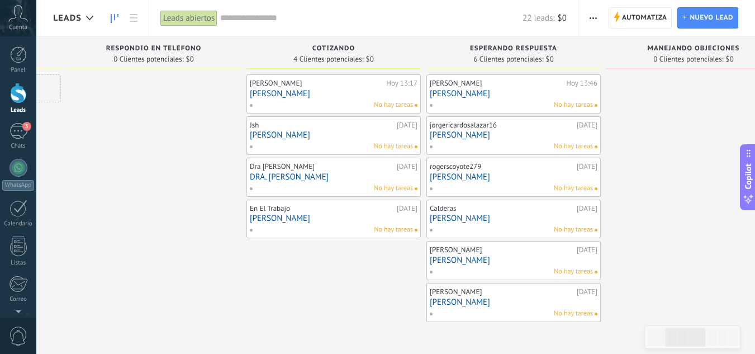
click at [501, 138] on link "[PERSON_NAME]" at bounding box center [514, 134] width 168 height 9
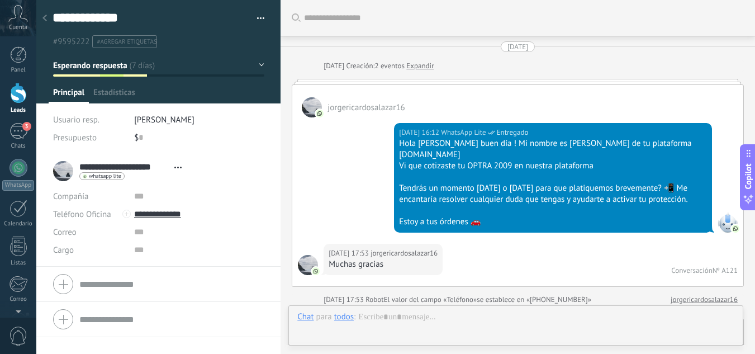
type textarea "**********"
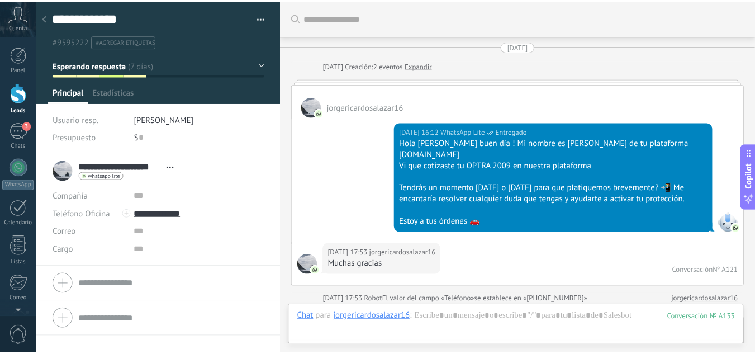
scroll to position [1493, 0]
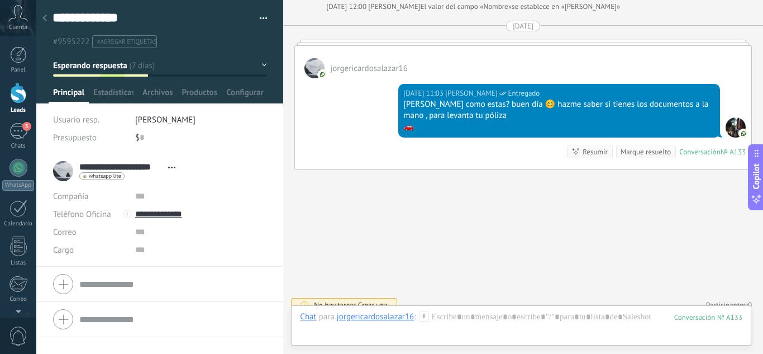
click at [480, 311] on div "Chat Correo Nota Tarea Chat para jorgericardosalazar16 : 133 Enviar Cancelar Ra…" at bounding box center [521, 325] width 460 height 40
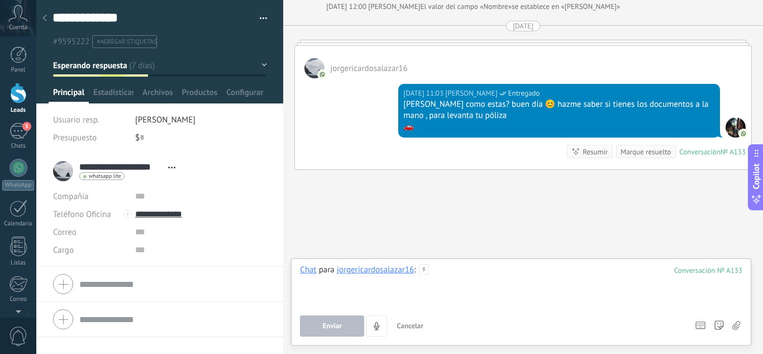
click at [496, 288] on div at bounding box center [521, 285] width 442 height 42
paste div
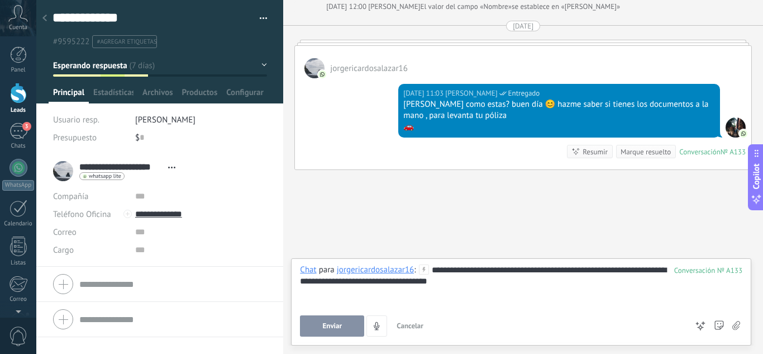
click at [469, 269] on div "**********" at bounding box center [521, 285] width 442 height 42
click at [347, 321] on button "Enviar" at bounding box center [332, 325] width 64 height 21
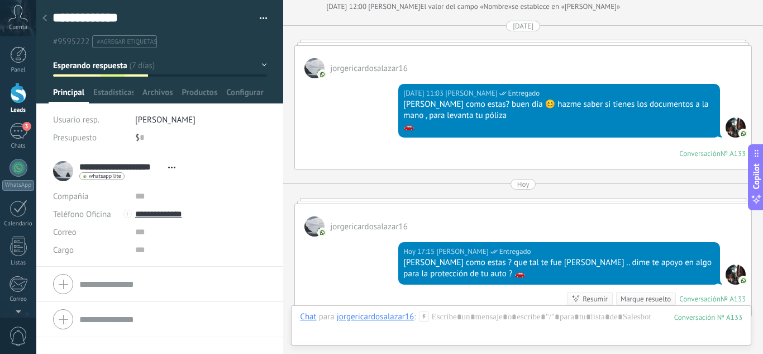
click at [21, 103] on div at bounding box center [18, 93] width 17 height 21
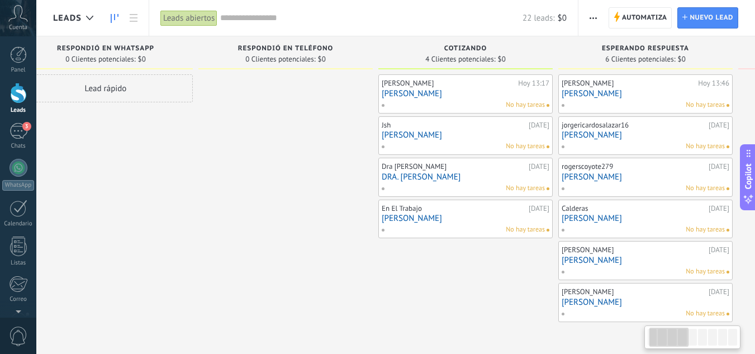
drag, startPoint x: 456, startPoint y: 280, endPoint x: 229, endPoint y: 283, distance: 228.0
click at [229, 283] on div at bounding box center [285, 198] width 174 height 248
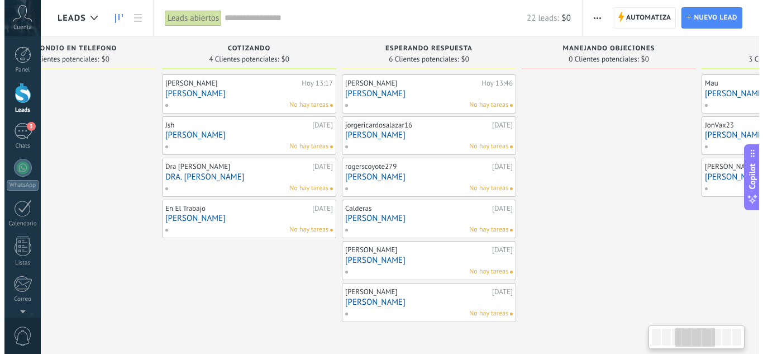
scroll to position [0, 441]
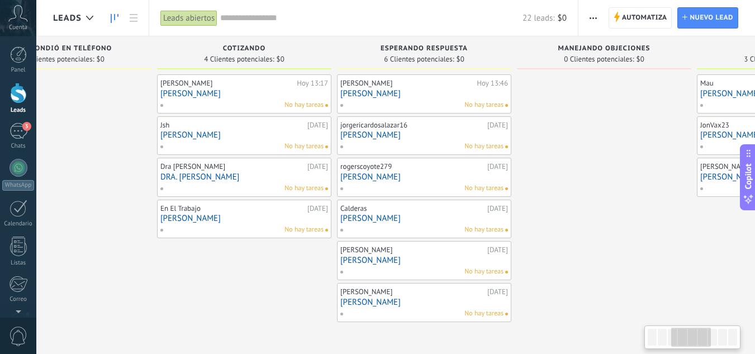
drag, startPoint x: 477, startPoint y: 293, endPoint x: 264, endPoint y: 285, distance: 213.6
click at [264, 285] on div "[PERSON_NAME][DATE] 13:17 [PERSON_NAME] No hay tareas Jsh [DATE] [PERSON_NAME] …" at bounding box center [244, 198] width 174 height 248
click at [292, 182] on div "Dra [PERSON_NAME] [DATE] DRA. [PERSON_NAME] No hay tareas" at bounding box center [244, 177] width 168 height 32
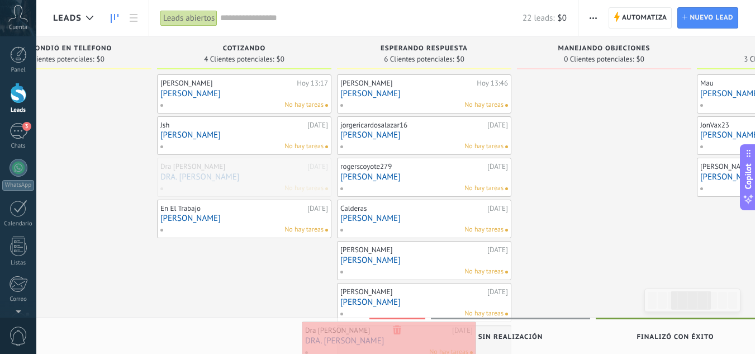
drag, startPoint x: 274, startPoint y: 205, endPoint x: 394, endPoint y: 332, distance: 175.1
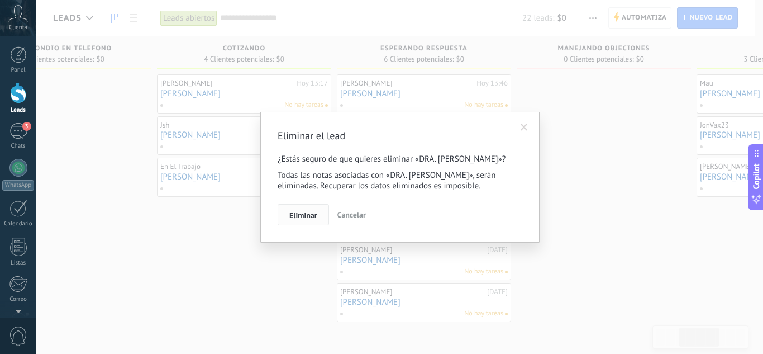
click at [306, 216] on span "Eliminar" at bounding box center [303, 215] width 28 height 8
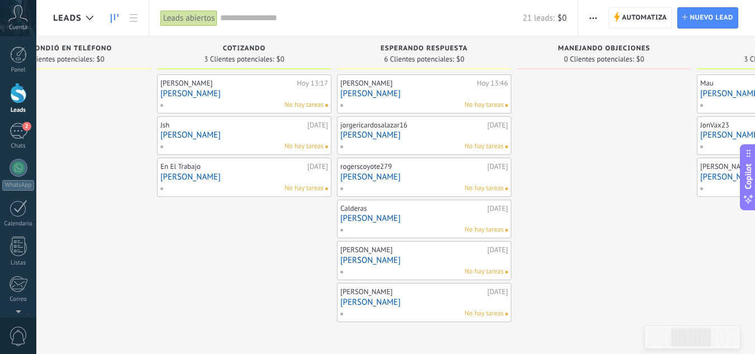
click at [236, 133] on link "[PERSON_NAME]" at bounding box center [244, 134] width 168 height 9
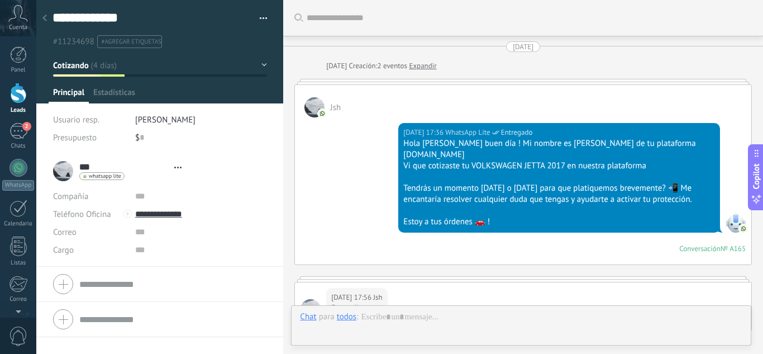
type textarea "**********"
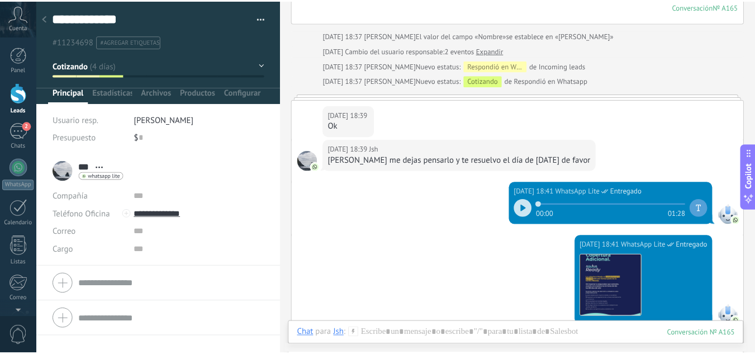
scroll to position [1717, 0]
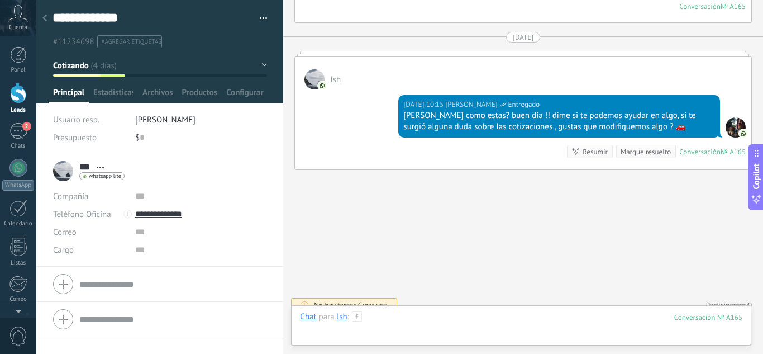
click at [437, 319] on div at bounding box center [521, 328] width 442 height 34
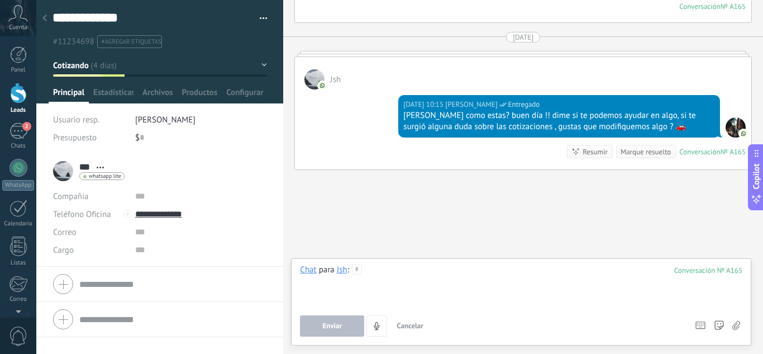
paste div
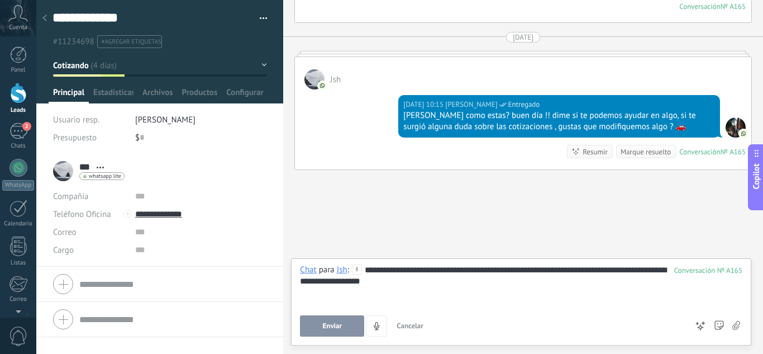
click at [402, 271] on div "**********" at bounding box center [521, 285] width 442 height 42
click at [349, 321] on button "Enviar" at bounding box center [332, 325] width 64 height 21
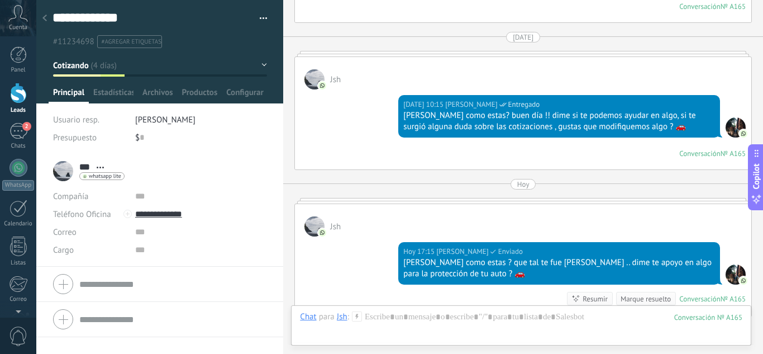
click at [20, 87] on div at bounding box center [18, 93] width 17 height 21
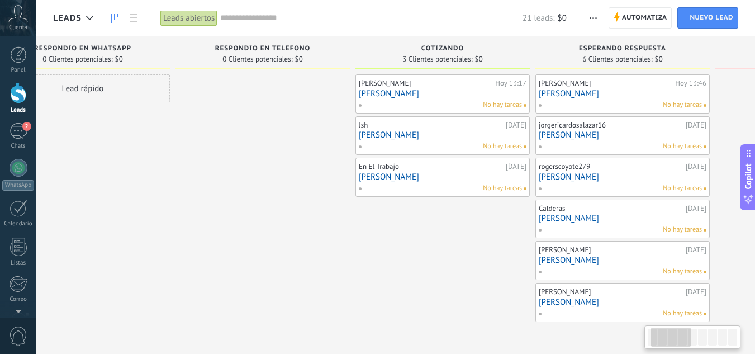
drag, startPoint x: 554, startPoint y: 267, endPoint x: 230, endPoint y: 267, distance: 324.1
click at [230, 267] on div at bounding box center [262, 198] width 174 height 248
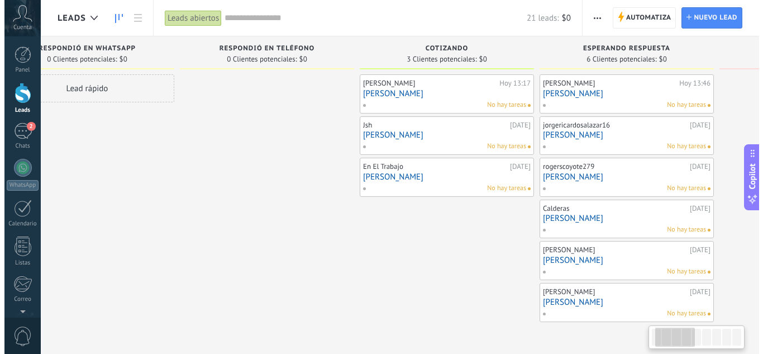
scroll to position [0, 324]
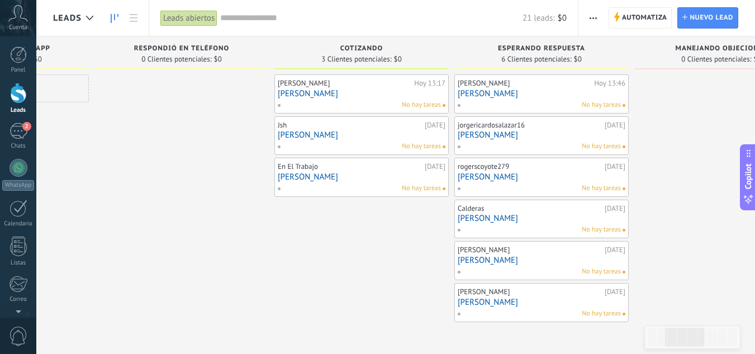
click at [355, 175] on link "[PERSON_NAME]" at bounding box center [362, 176] width 168 height 9
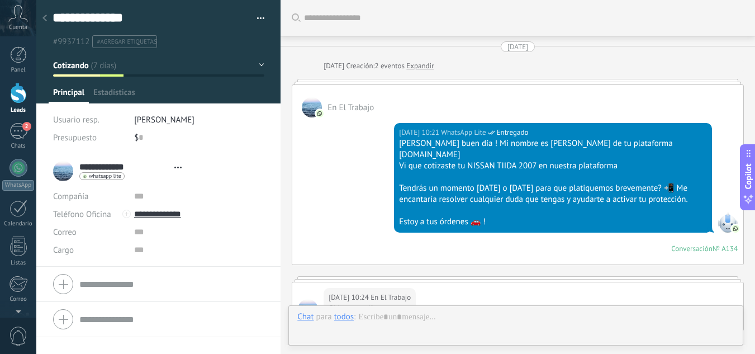
type textarea "**********"
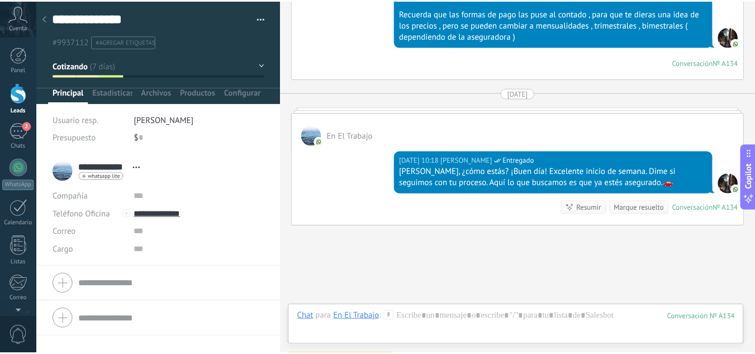
scroll to position [1660, 0]
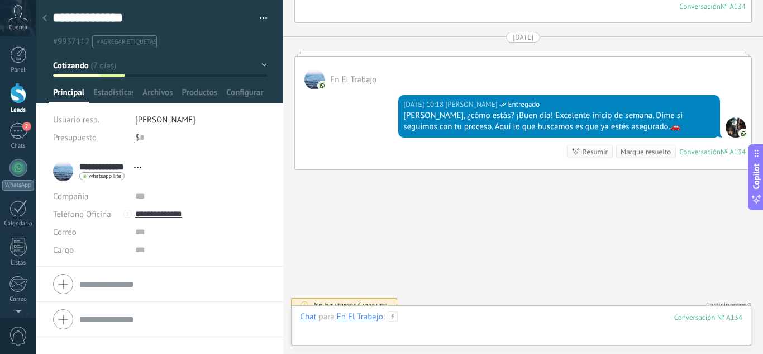
click at [425, 318] on div at bounding box center [521, 328] width 442 height 34
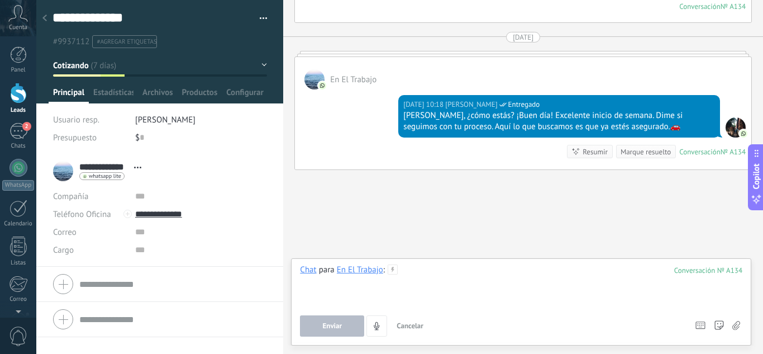
paste div
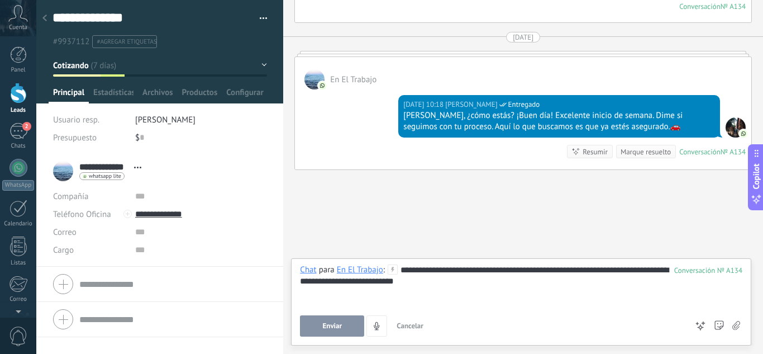
click at [435, 271] on div "**********" at bounding box center [521, 285] width 442 height 42
click at [343, 321] on button "Enviar" at bounding box center [332, 325] width 64 height 21
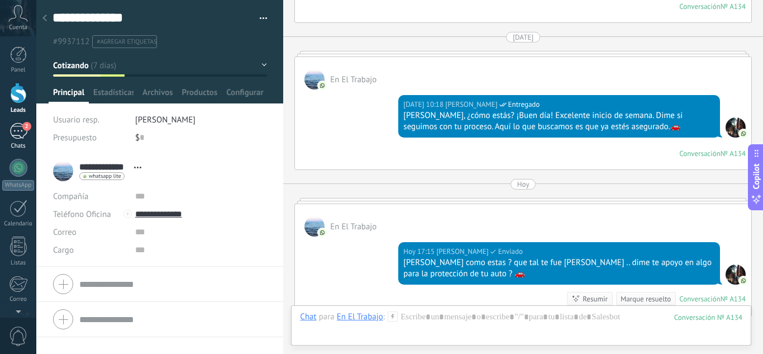
click at [22, 134] on div "2" at bounding box center [18, 131] width 18 height 16
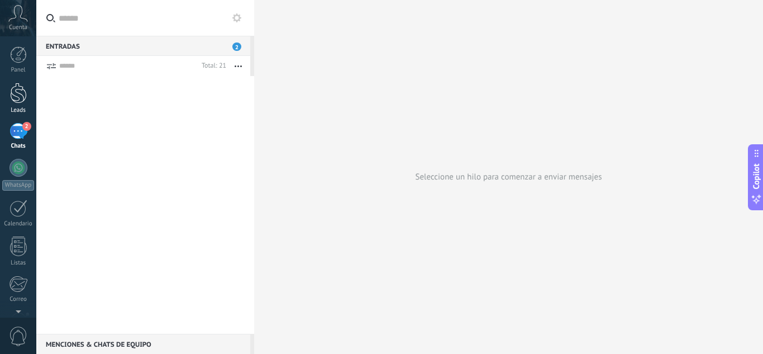
click at [17, 97] on div at bounding box center [18, 93] width 17 height 21
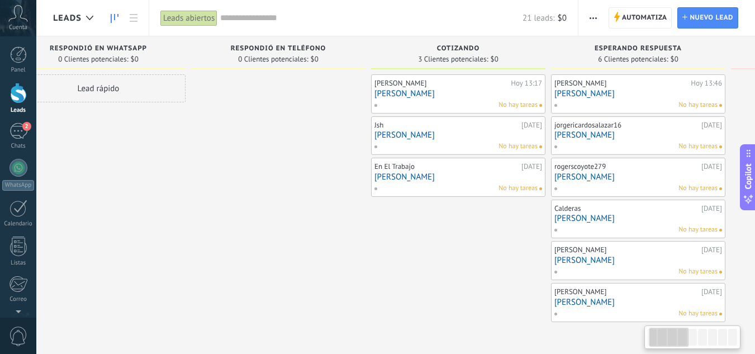
drag, startPoint x: 545, startPoint y: 259, endPoint x: 311, endPoint y: 264, distance: 234.2
click at [311, 264] on div at bounding box center [278, 198] width 174 height 248
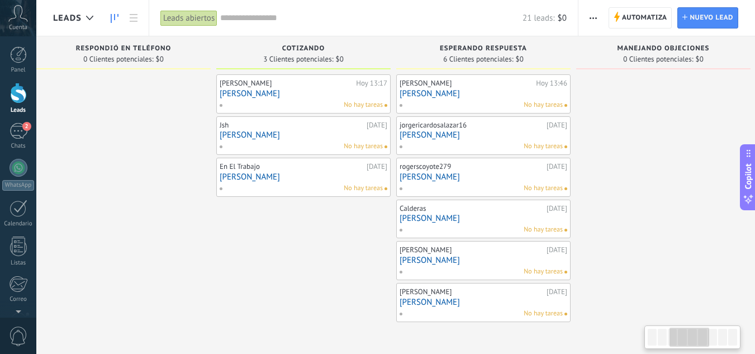
scroll to position [0, 406]
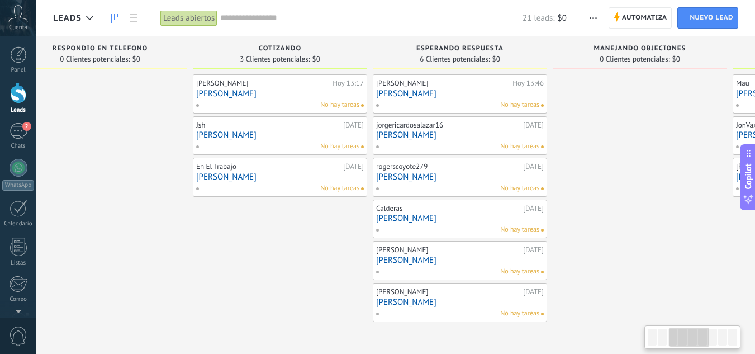
drag, startPoint x: 460, startPoint y: 274, endPoint x: 289, endPoint y: 274, distance: 171.5
click at [289, 274] on div "[PERSON_NAME][DATE] 13:17 [PERSON_NAME] No hay tareas Jsh [DATE] [PERSON_NAME] …" at bounding box center [280, 198] width 174 height 248
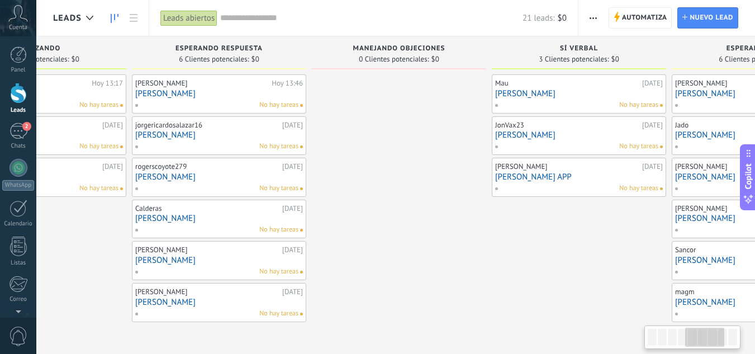
scroll to position [0, 775]
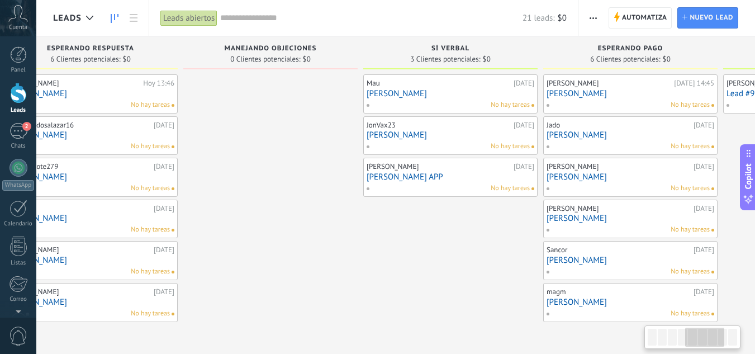
drag, startPoint x: 660, startPoint y: 267, endPoint x: 291, endPoint y: 244, distance: 370.0
click at [291, 244] on div at bounding box center [270, 198] width 174 height 248
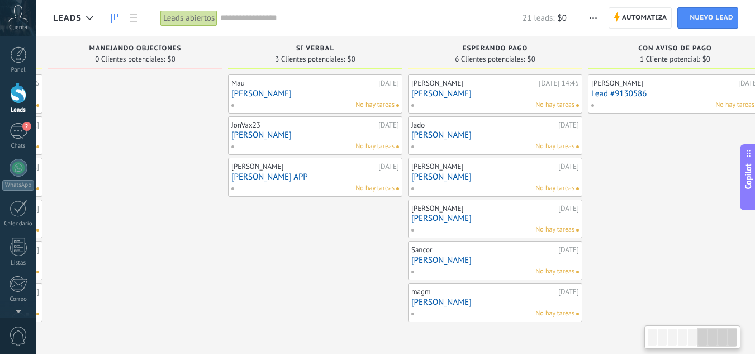
drag, startPoint x: 404, startPoint y: 261, endPoint x: 264, endPoint y: 257, distance: 140.3
click at [264, 257] on div "Mau [DATE] [PERSON_NAME] hay tareas JonVax23 [DATE] [PERSON_NAME] No hay tareas…" at bounding box center [315, 198] width 174 height 248
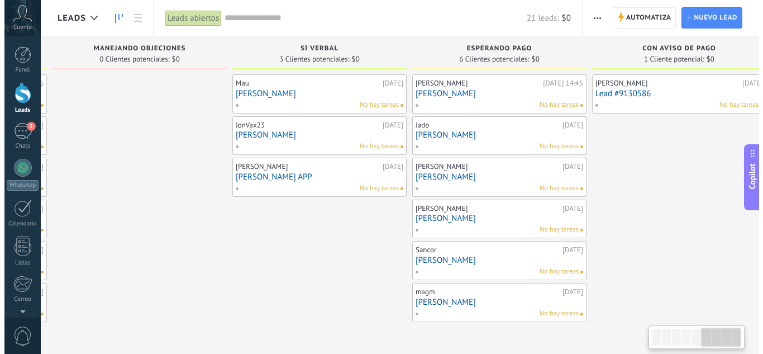
scroll to position [0, 915]
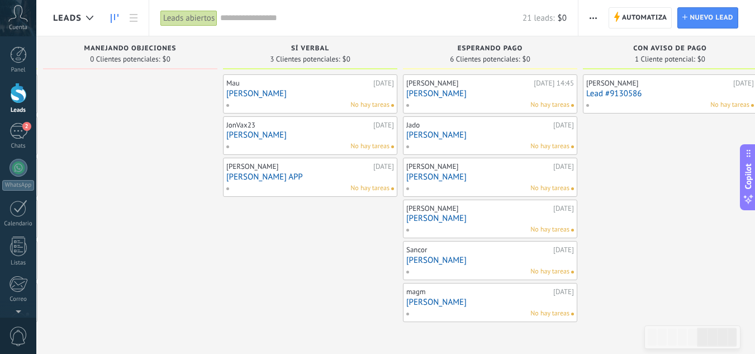
click at [301, 97] on link "[PERSON_NAME]" at bounding box center [310, 93] width 168 height 9
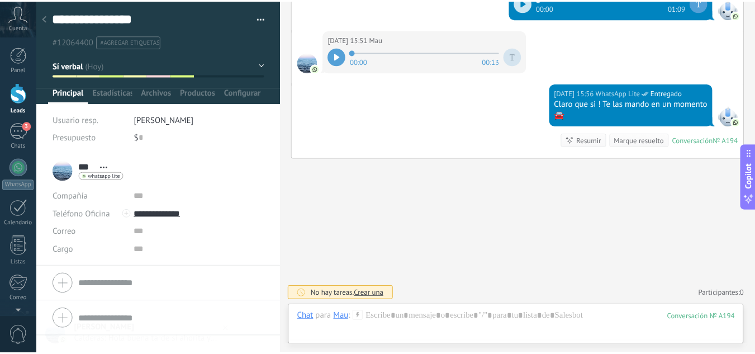
scroll to position [2454, 0]
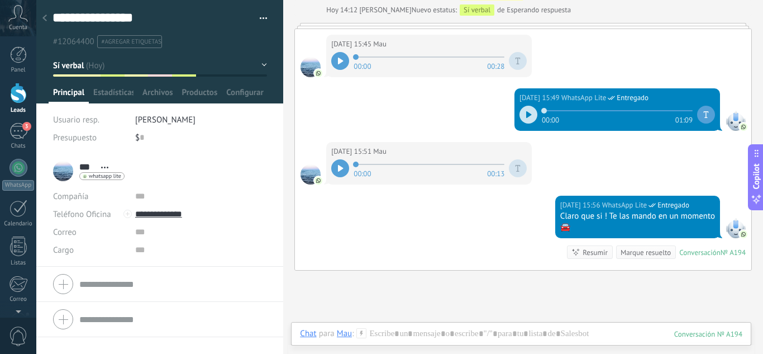
click at [343, 172] on div at bounding box center [340, 168] width 18 height 18
click at [338, 168] on icon at bounding box center [340, 168] width 5 height 7
click at [11, 100] on div at bounding box center [18, 93] width 17 height 21
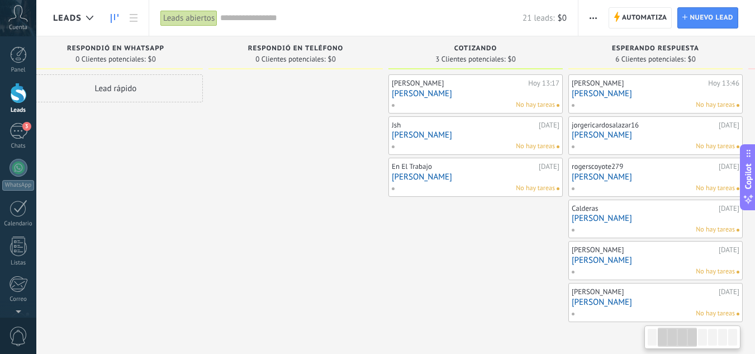
drag, startPoint x: 487, startPoint y: 264, endPoint x: 268, endPoint y: 260, distance: 218.5
click at [272, 260] on div at bounding box center [295, 198] width 174 height 248
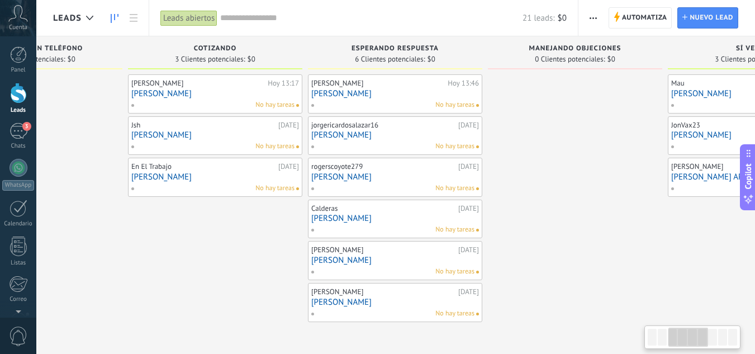
drag, startPoint x: 421, startPoint y: 270, endPoint x: 163, endPoint y: 248, distance: 259.0
click at [163, 248] on div "[PERSON_NAME][DATE] 13:17 [PERSON_NAME] No hay tareas Jsh [DATE] [PERSON_NAME] …" at bounding box center [215, 198] width 174 height 248
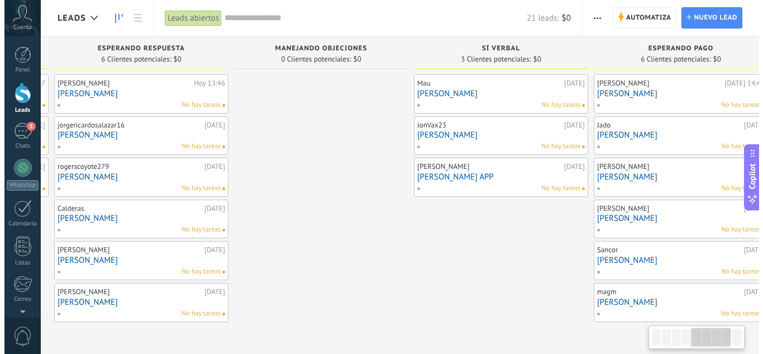
scroll to position [0, 745]
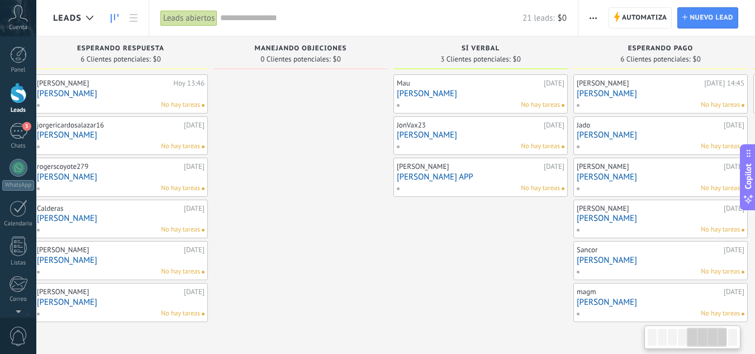
drag, startPoint x: 591, startPoint y: 253, endPoint x: 317, endPoint y: 260, distance: 273.3
click at [317, 260] on div at bounding box center [300, 198] width 174 height 248
click at [472, 133] on link "[PERSON_NAME]" at bounding box center [481, 134] width 168 height 9
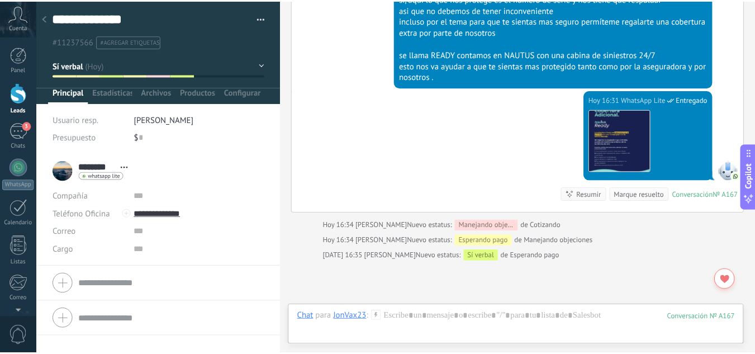
scroll to position [2489, 0]
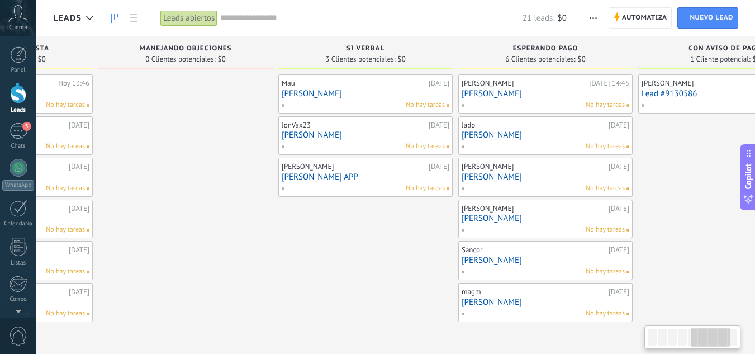
scroll to position [0, 934]
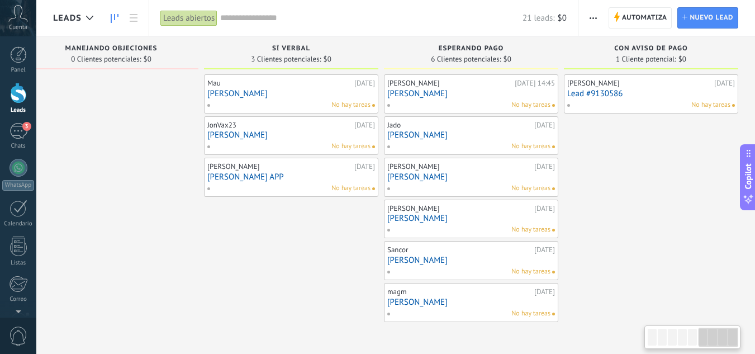
drag, startPoint x: 506, startPoint y: 266, endPoint x: 207, endPoint y: 229, distance: 301.7
click at [207, 229] on div "Mau [DATE] [PERSON_NAME] hay tareas JonVax23 [DATE] [PERSON_NAME] No hay tareas…" at bounding box center [291, 198] width 174 height 248
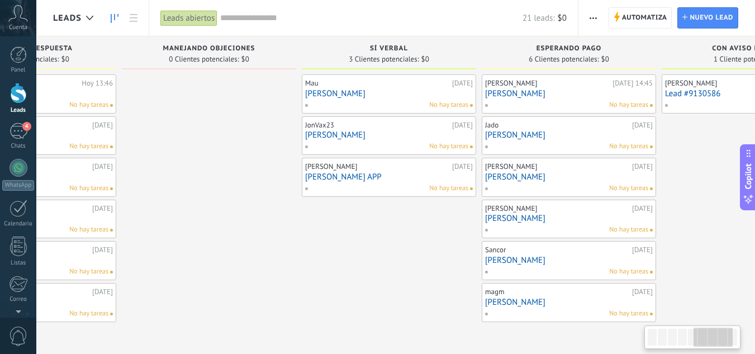
drag, startPoint x: 156, startPoint y: 283, endPoint x: 269, endPoint y: 278, distance: 113.0
click at [269, 278] on div at bounding box center [209, 198] width 174 height 248
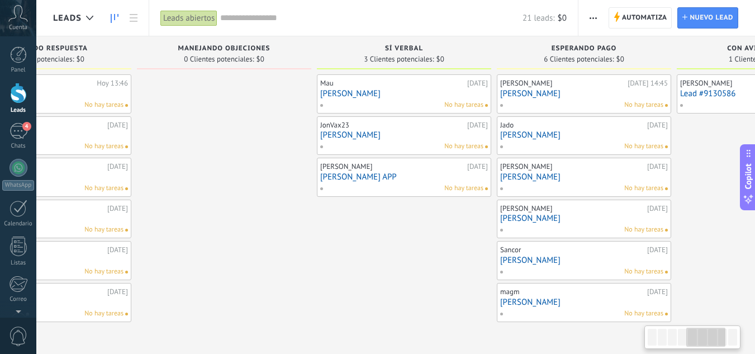
scroll to position [0, 713]
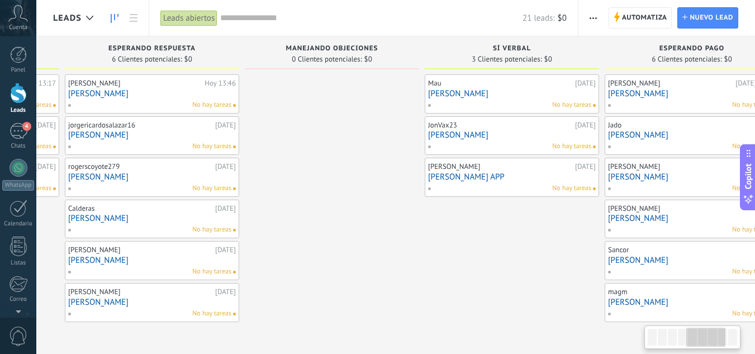
click at [331, 254] on div at bounding box center [332, 198] width 174 height 248
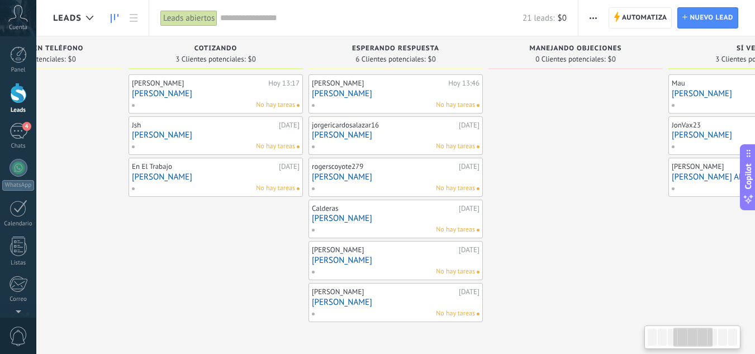
drag, startPoint x: 328, startPoint y: 267, endPoint x: 572, endPoint y: 269, distance: 243.6
click at [572, 269] on div at bounding box center [575, 198] width 174 height 248
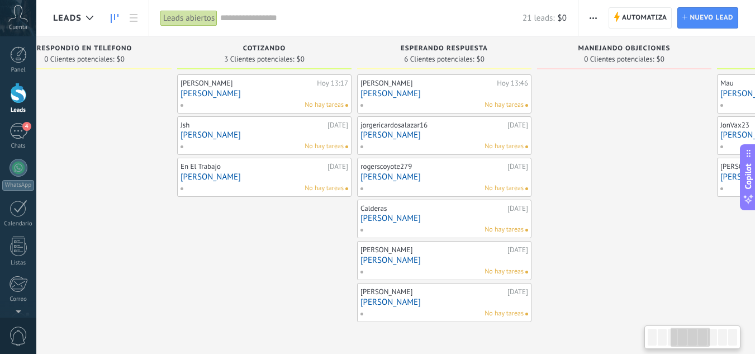
drag, startPoint x: 229, startPoint y: 248, endPoint x: 277, endPoint y: 253, distance: 48.8
click at [277, 253] on div "[PERSON_NAME][DATE] 13:17 [PERSON_NAME] No hay tareas Jsh [DATE] [PERSON_NAME] …" at bounding box center [264, 198] width 174 height 248
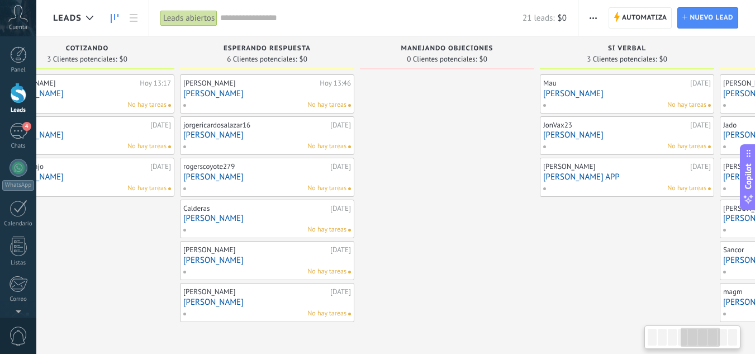
drag, startPoint x: 295, startPoint y: 253, endPoint x: 111, endPoint y: 251, distance: 183.8
click at [111, 251] on div "[PERSON_NAME][DATE] 13:17 [PERSON_NAME] No hay tareas Jsh [DATE] [PERSON_NAME] …" at bounding box center [87, 198] width 174 height 248
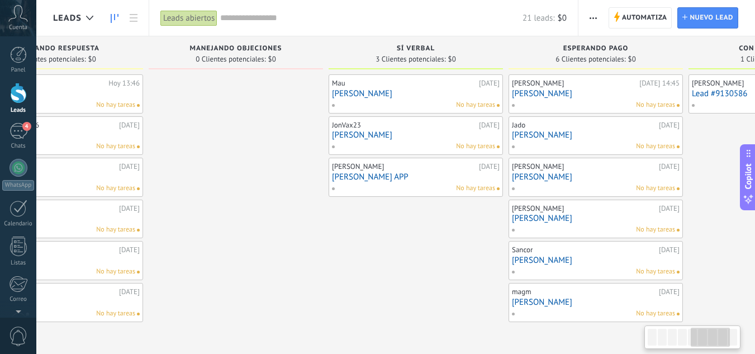
drag, startPoint x: 572, startPoint y: 274, endPoint x: 366, endPoint y: 288, distance: 206.1
click at [366, 288] on div "Mau [DATE] [PERSON_NAME] hay tareas JonVax23 [DATE] [PERSON_NAME] No hay tareas…" at bounding box center [416, 198] width 174 height 248
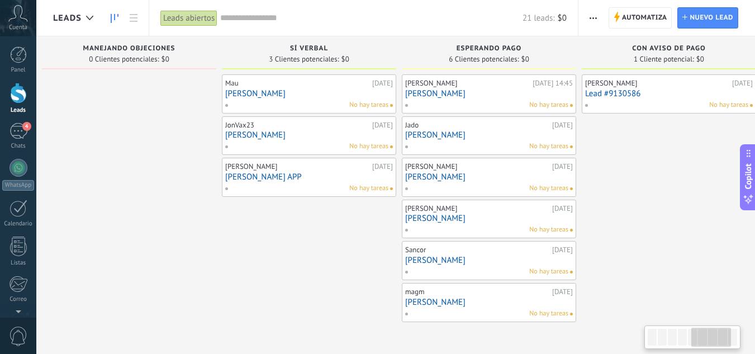
scroll to position [0, 934]
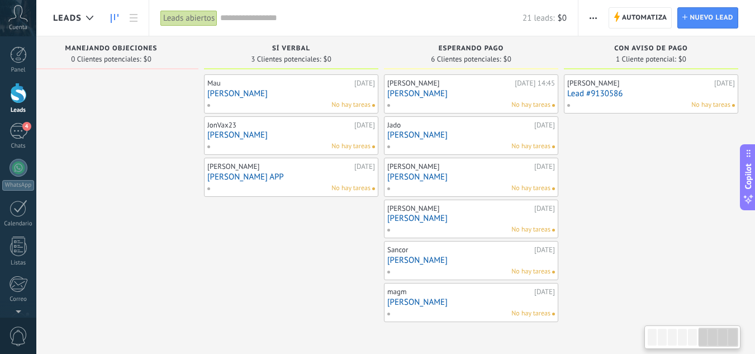
drag, startPoint x: 447, startPoint y: 250, endPoint x: 265, endPoint y: 255, distance: 181.6
click at [265, 254] on div "Mau [DATE] [PERSON_NAME] hay tareas JonVax23 [DATE] [PERSON_NAME] No hay tareas…" at bounding box center [291, 198] width 174 height 248
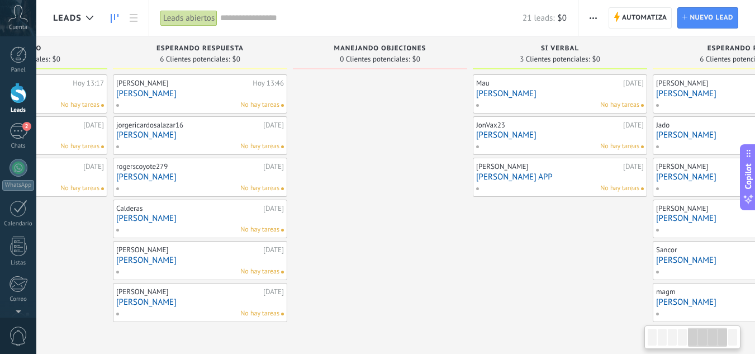
drag, startPoint x: 158, startPoint y: 255, endPoint x: 427, endPoint y: 266, distance: 269.5
click at [427, 266] on div at bounding box center [380, 198] width 174 height 248
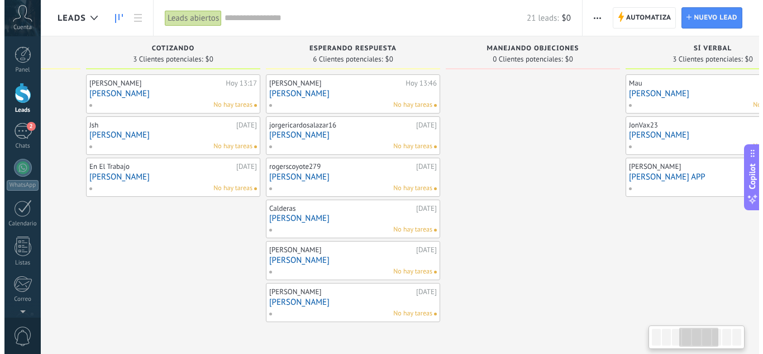
scroll to position [0, 502]
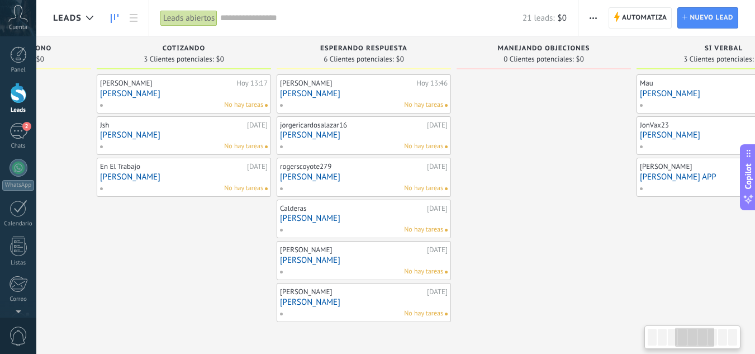
drag, startPoint x: 384, startPoint y: 265, endPoint x: 547, endPoint y: 266, distance: 163.1
click at [547, 266] on div at bounding box center [543, 198] width 174 height 248
click at [353, 298] on link "[PERSON_NAME]" at bounding box center [364, 301] width 168 height 9
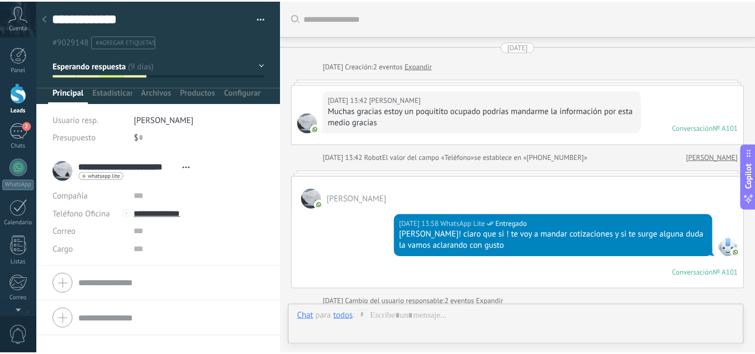
scroll to position [1276, 0]
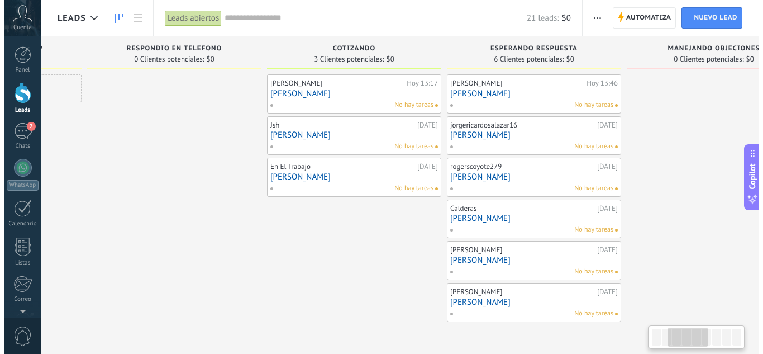
scroll to position [0, 263]
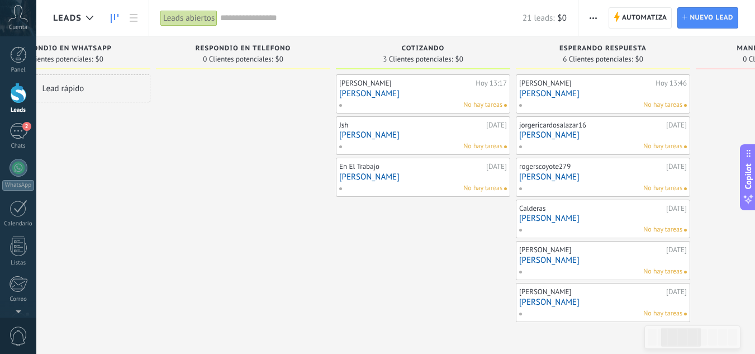
drag, startPoint x: 149, startPoint y: 296, endPoint x: 388, endPoint y: 301, distance: 239.2
click at [388, 301] on div "[PERSON_NAME][DATE] 13:17 [PERSON_NAME] No hay tareas Jsh [DATE] [PERSON_NAME] …" at bounding box center [423, 198] width 174 height 248
click at [415, 134] on link "[PERSON_NAME]" at bounding box center [423, 134] width 168 height 9
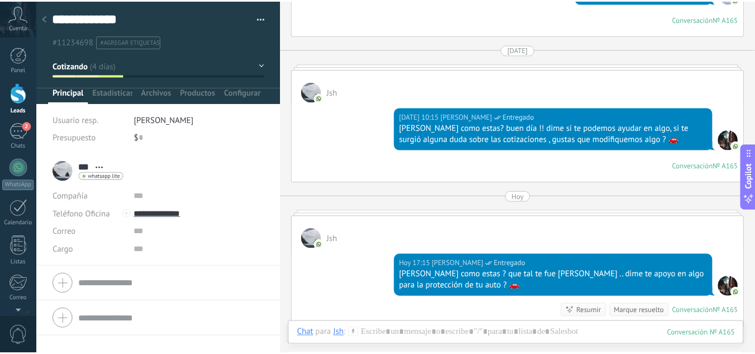
scroll to position [1752, 0]
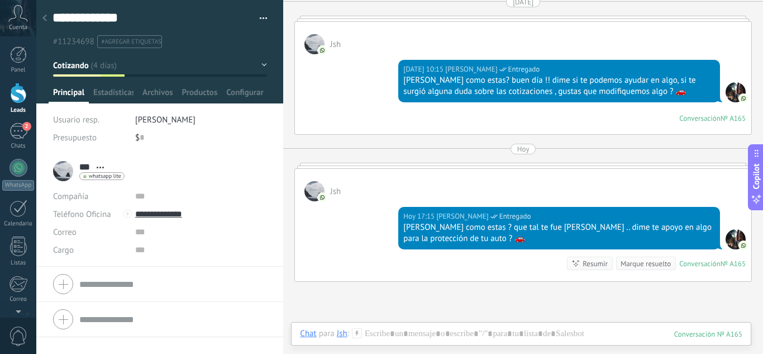
click at [27, 96] on link "Leads" at bounding box center [18, 98] width 36 height 31
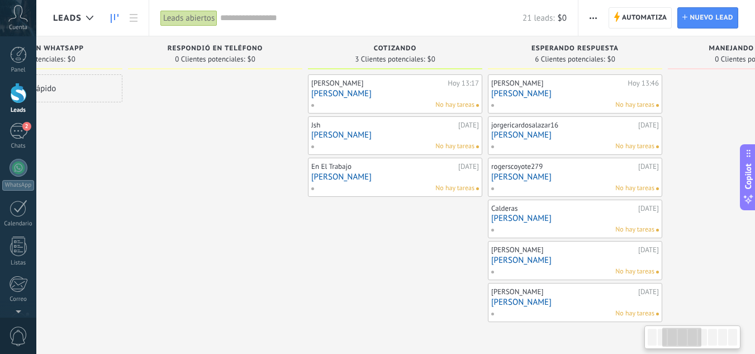
drag, startPoint x: 497, startPoint y: 269, endPoint x: 198, endPoint y: 244, distance: 299.9
click at [198, 244] on div at bounding box center [215, 198] width 174 height 248
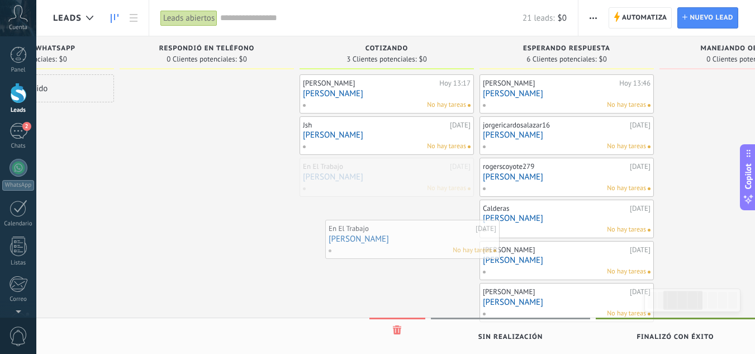
drag, startPoint x: 340, startPoint y: 178, endPoint x: 365, endPoint y: 240, distance: 67.1
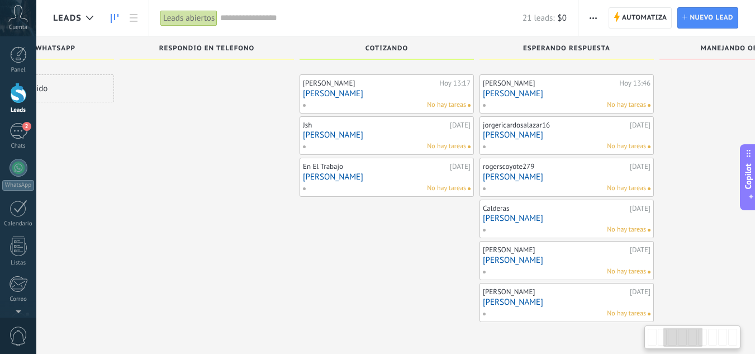
scroll to position [19, 0]
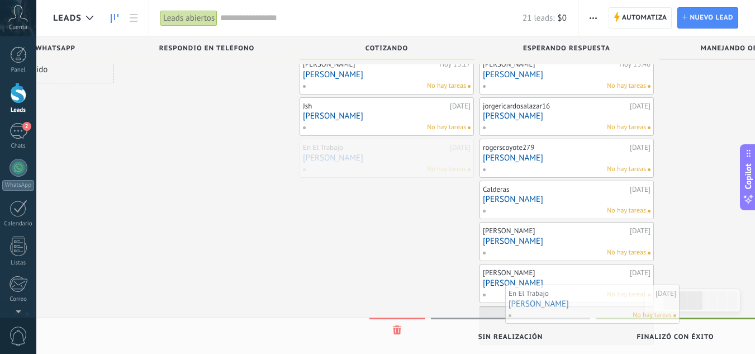
drag, startPoint x: 331, startPoint y: 157, endPoint x: 537, endPoint y: 303, distance: 252.1
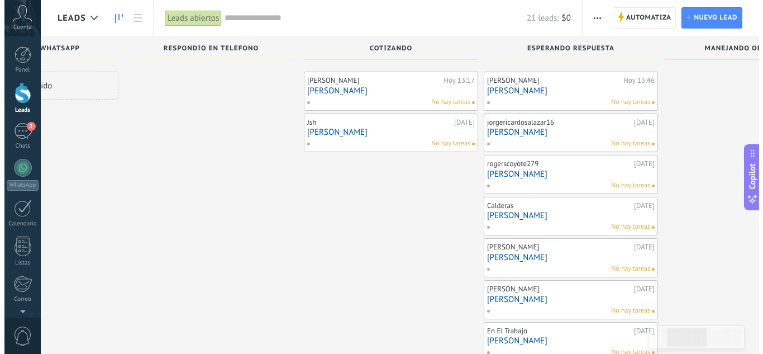
scroll to position [0, 0]
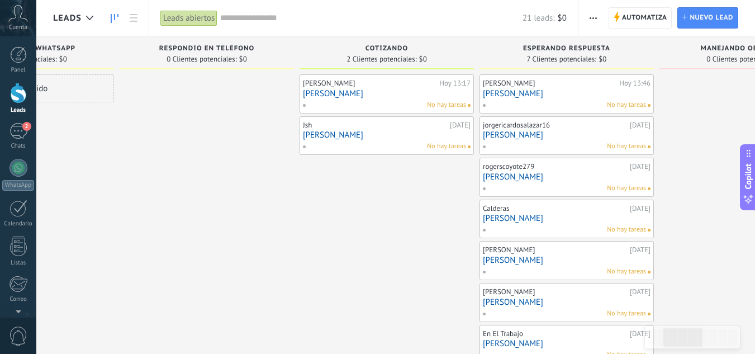
click at [380, 96] on link "[PERSON_NAME]" at bounding box center [387, 93] width 168 height 9
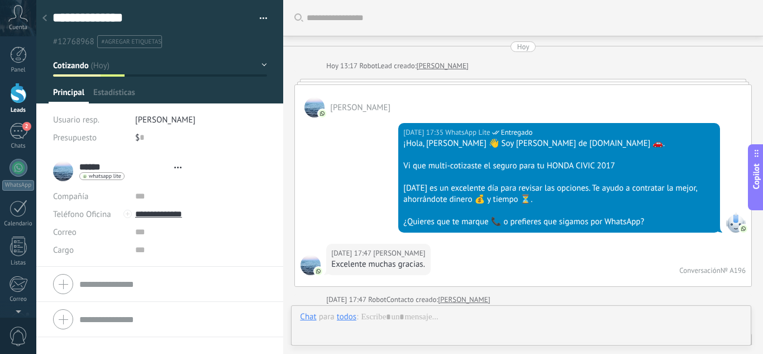
type textarea "**********"
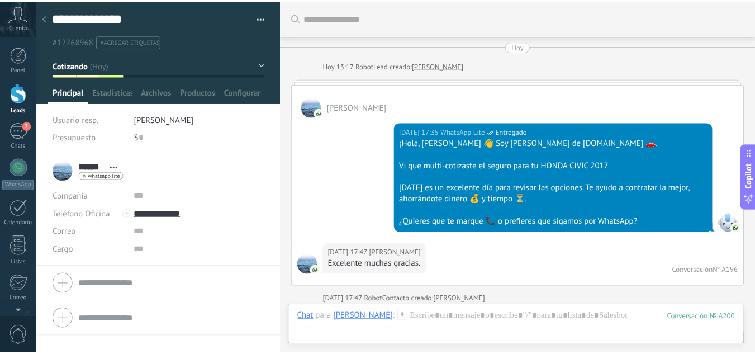
scroll to position [2103, 0]
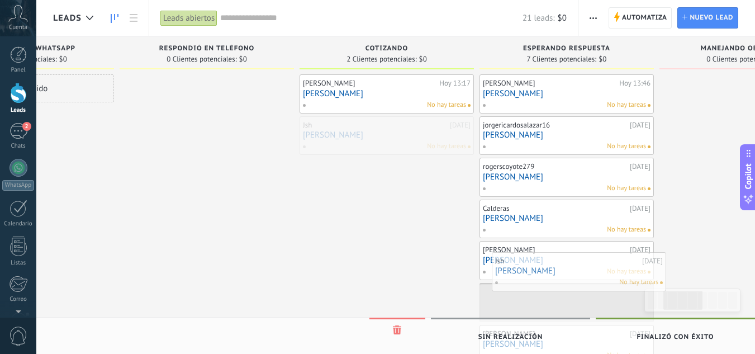
drag, startPoint x: 361, startPoint y: 139, endPoint x: 554, endPoint y: 274, distance: 235.3
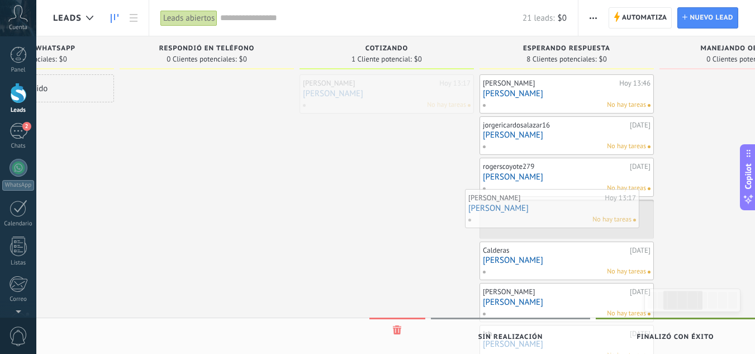
drag, startPoint x: 355, startPoint y: 85, endPoint x: 520, endPoint y: 200, distance: 201.2
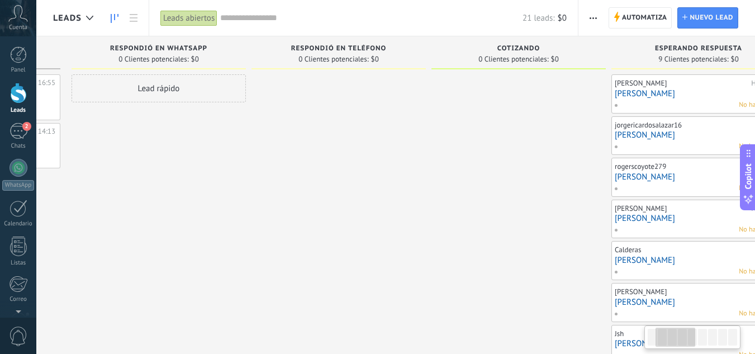
drag, startPoint x: 280, startPoint y: 229, endPoint x: 389, endPoint y: 229, distance: 109.5
click at [389, 229] on div at bounding box center [338, 260] width 174 height 372
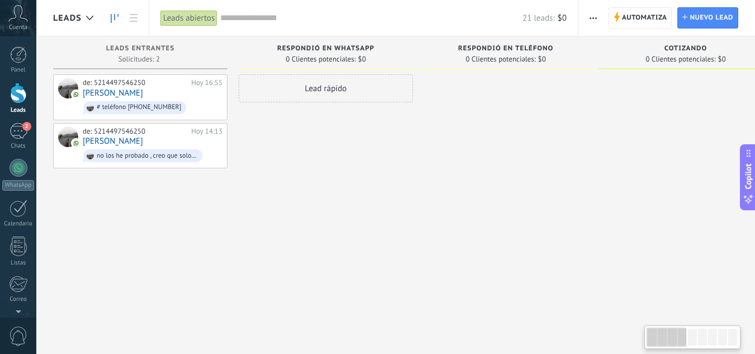
drag, startPoint x: 188, startPoint y: 224, endPoint x: 465, endPoint y: 229, distance: 277.2
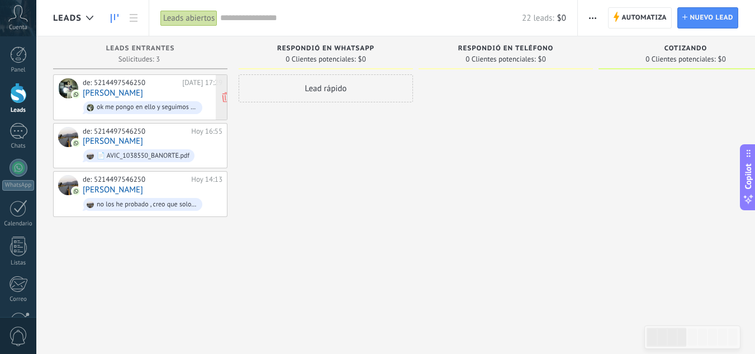
click at [145, 106] on div "ok me pongo en ello y seguimos en contacto" at bounding box center [147, 107] width 101 height 8
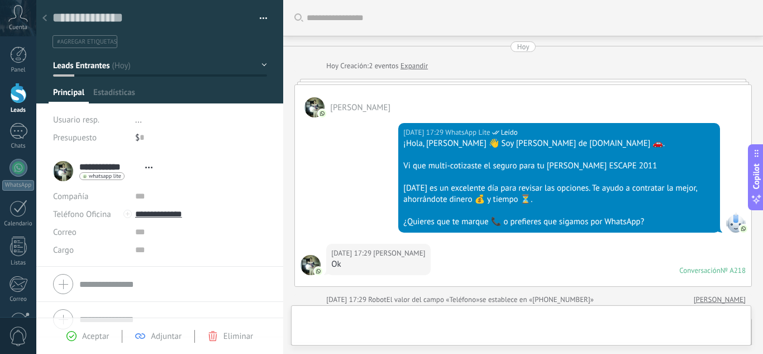
scroll to position [17, 0]
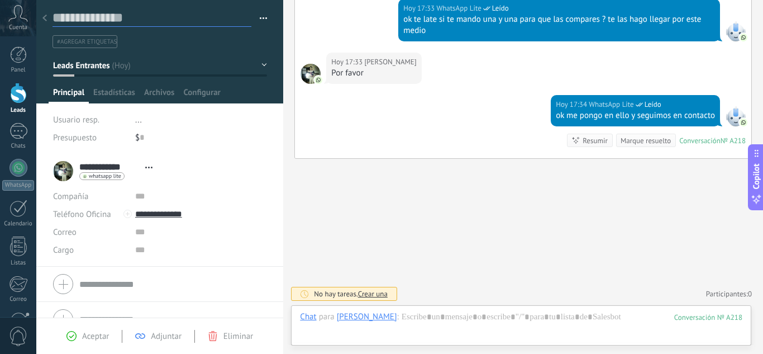
click at [139, 18] on textarea at bounding box center [152, 17] width 199 height 17
type textarea "*"
type textarea "**"
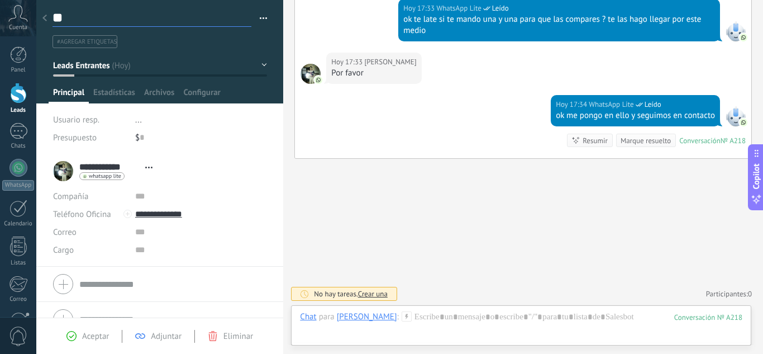
type textarea "***"
type textarea "****"
type textarea "*****"
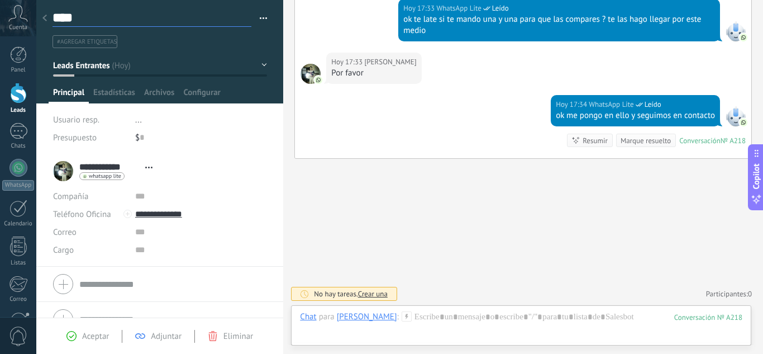
type textarea "*****"
type textarea "******"
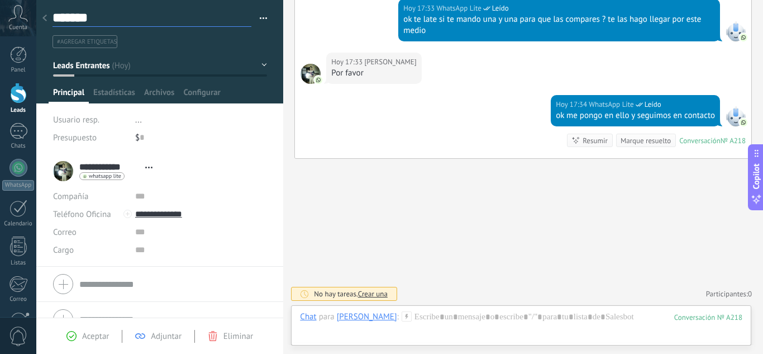
type textarea "********"
type textarea "*********"
type textarea "**********"
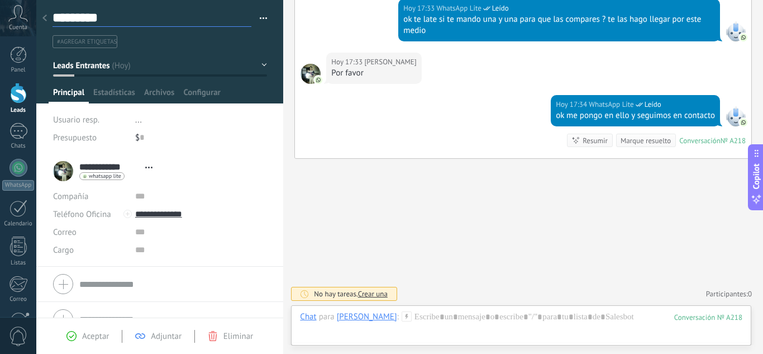
type textarea "**********"
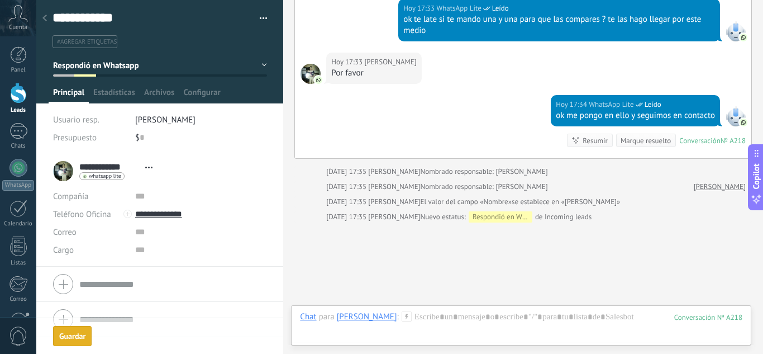
type textarea "**********"
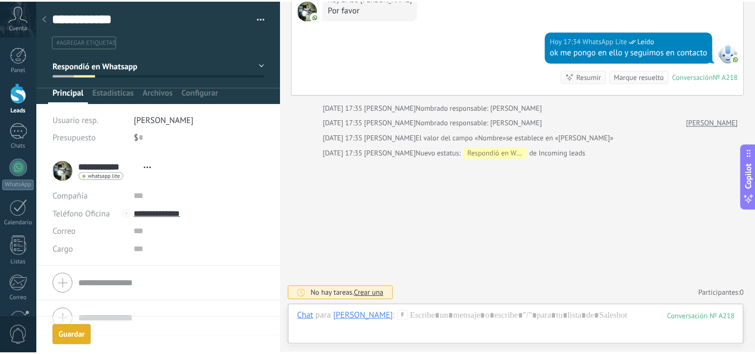
scroll to position [17, 0]
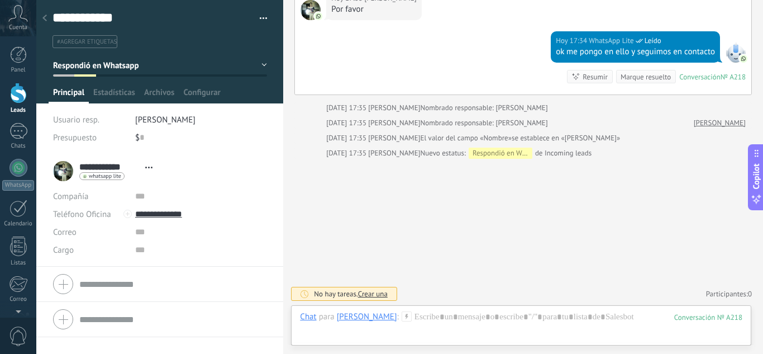
click at [22, 112] on div "Leads" at bounding box center [18, 110] width 32 height 7
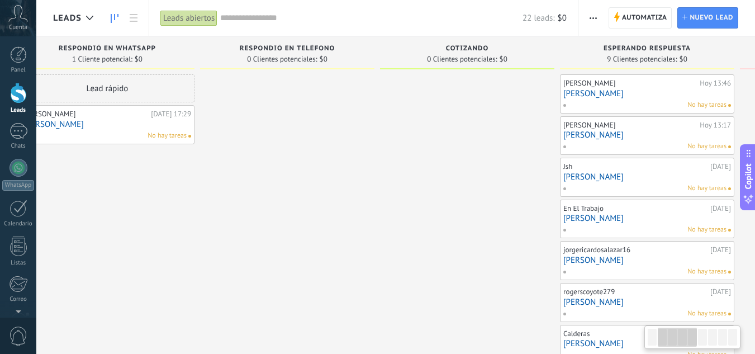
drag, startPoint x: 489, startPoint y: 267, endPoint x: 268, endPoint y: 277, distance: 220.9
click at [268, 277] on div at bounding box center [287, 260] width 174 height 372
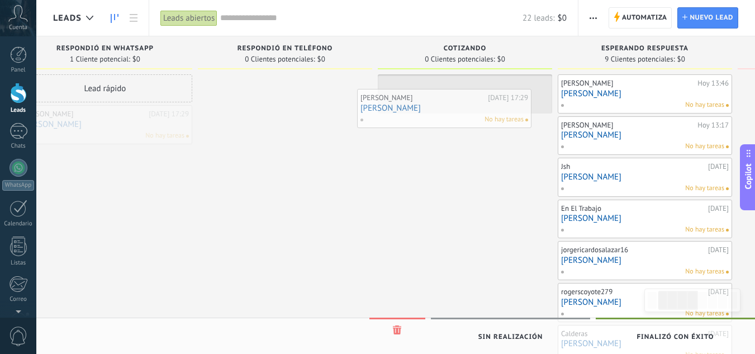
drag, startPoint x: 106, startPoint y: 120, endPoint x: 448, endPoint y: 103, distance: 342.3
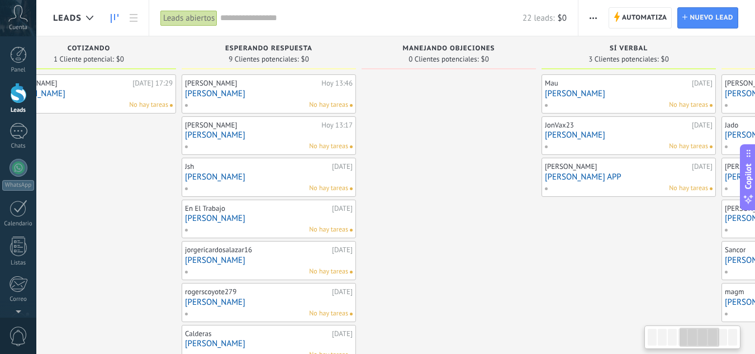
drag, startPoint x: 180, startPoint y: 194, endPoint x: 134, endPoint y: 196, distance: 46.4
click at [134, 196] on div "HECTOR CAMPA Hoy 17:29 HECTOR CAMPA No hay tareas" at bounding box center [89, 260] width 174 height 372
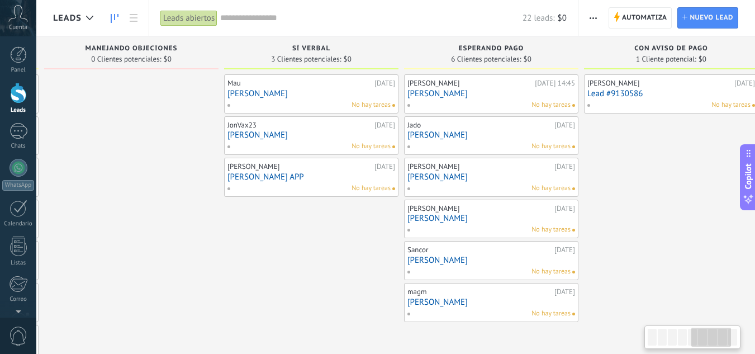
drag, startPoint x: 557, startPoint y: 244, endPoint x: 240, endPoint y: 239, distance: 317.4
click at [240, 239] on div "Mau [DATE] [PERSON_NAME] hay tareas JonVax23 [DATE] [PERSON_NAME] No hay tareas…" at bounding box center [311, 260] width 174 height 372
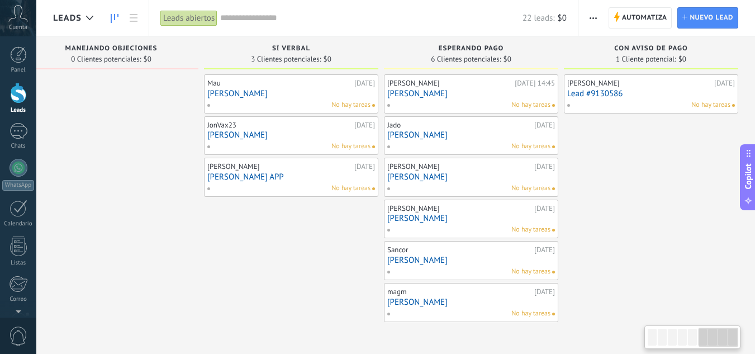
drag, startPoint x: 655, startPoint y: 230, endPoint x: 473, endPoint y: 229, distance: 182.1
